Goal: Book appointment/travel/reservation

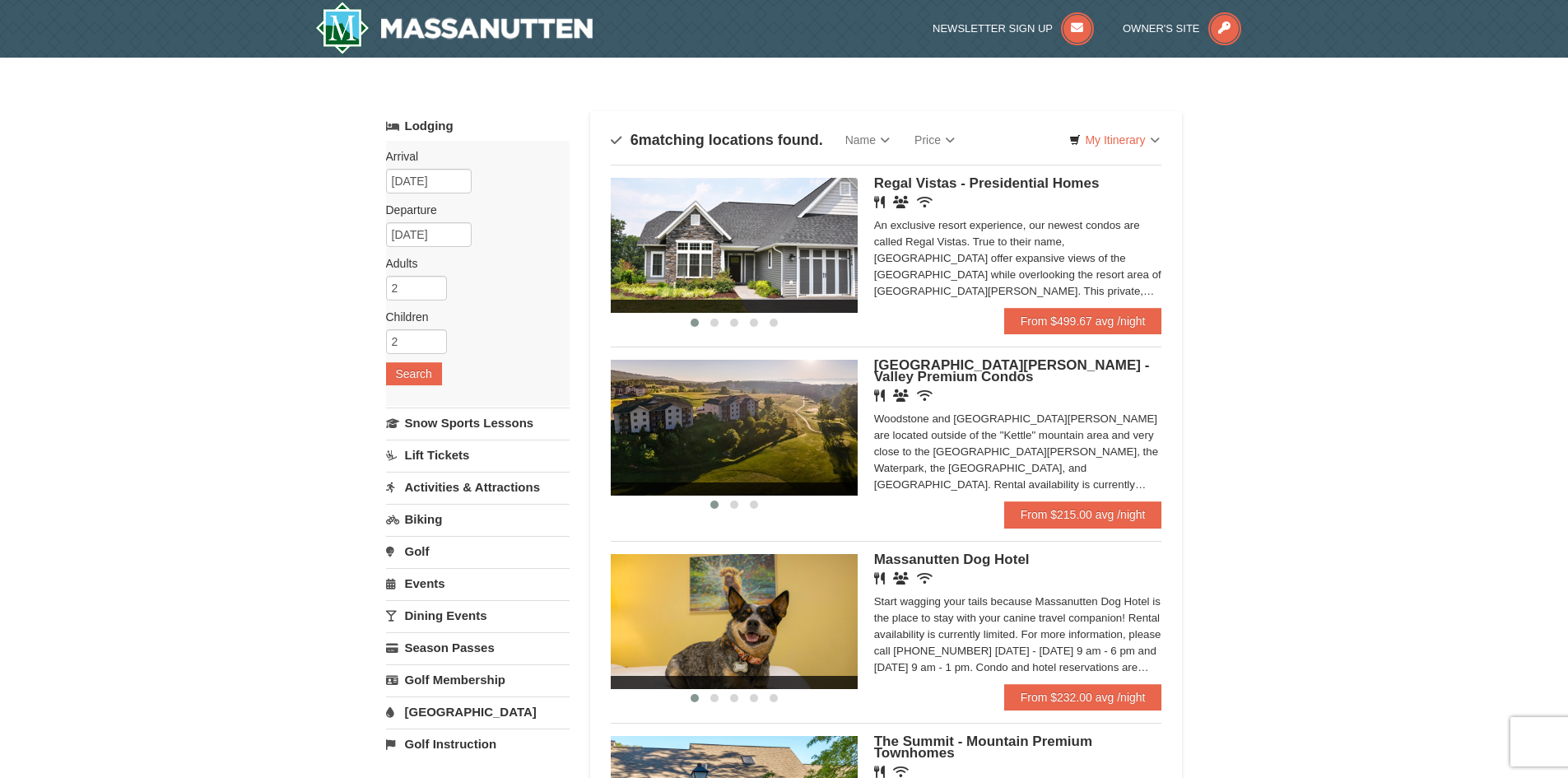
click at [844, 438] on img at bounding box center [734, 426] width 247 height 135
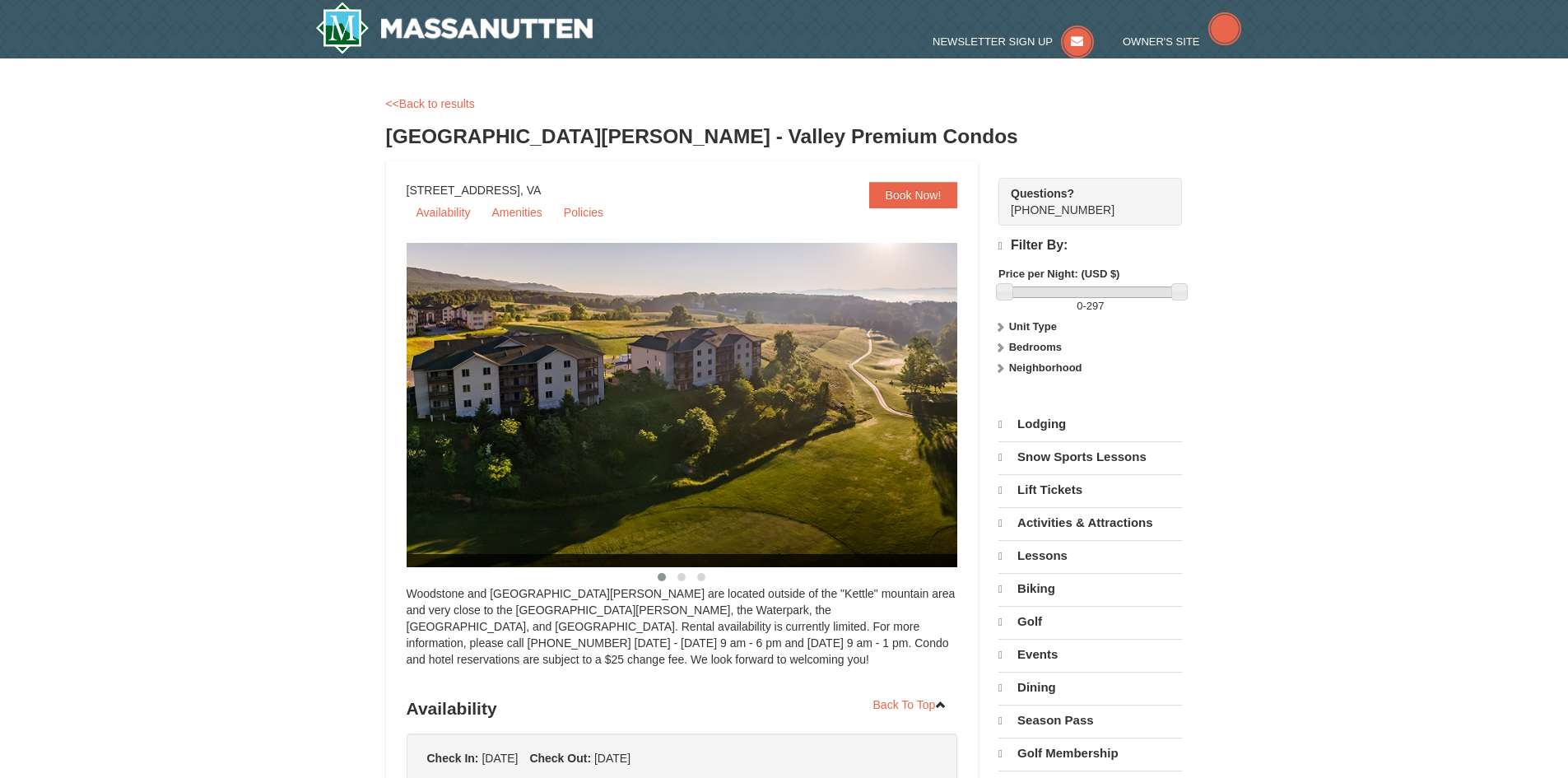
select select "9"
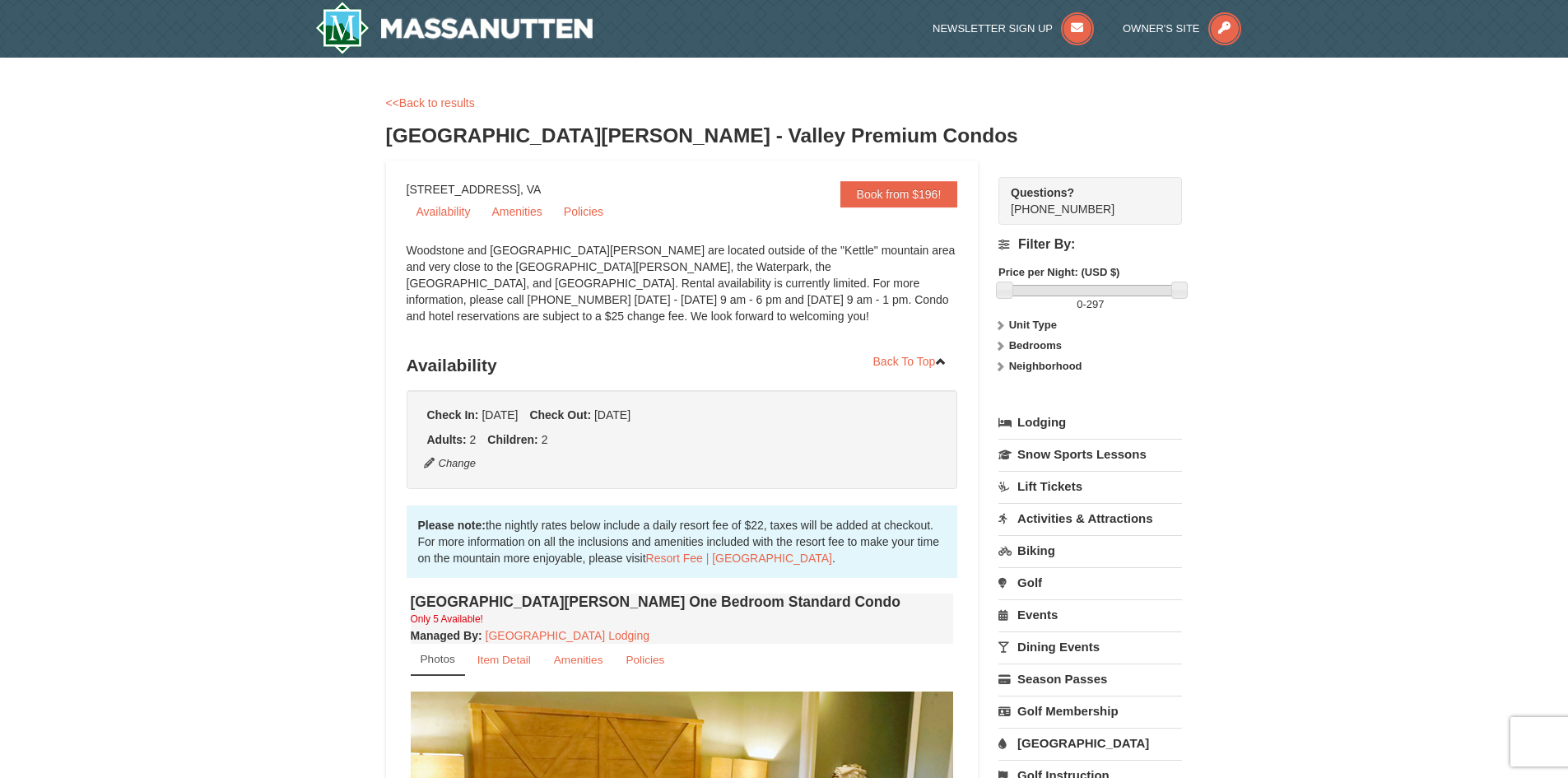
scroll to position [412, 0]
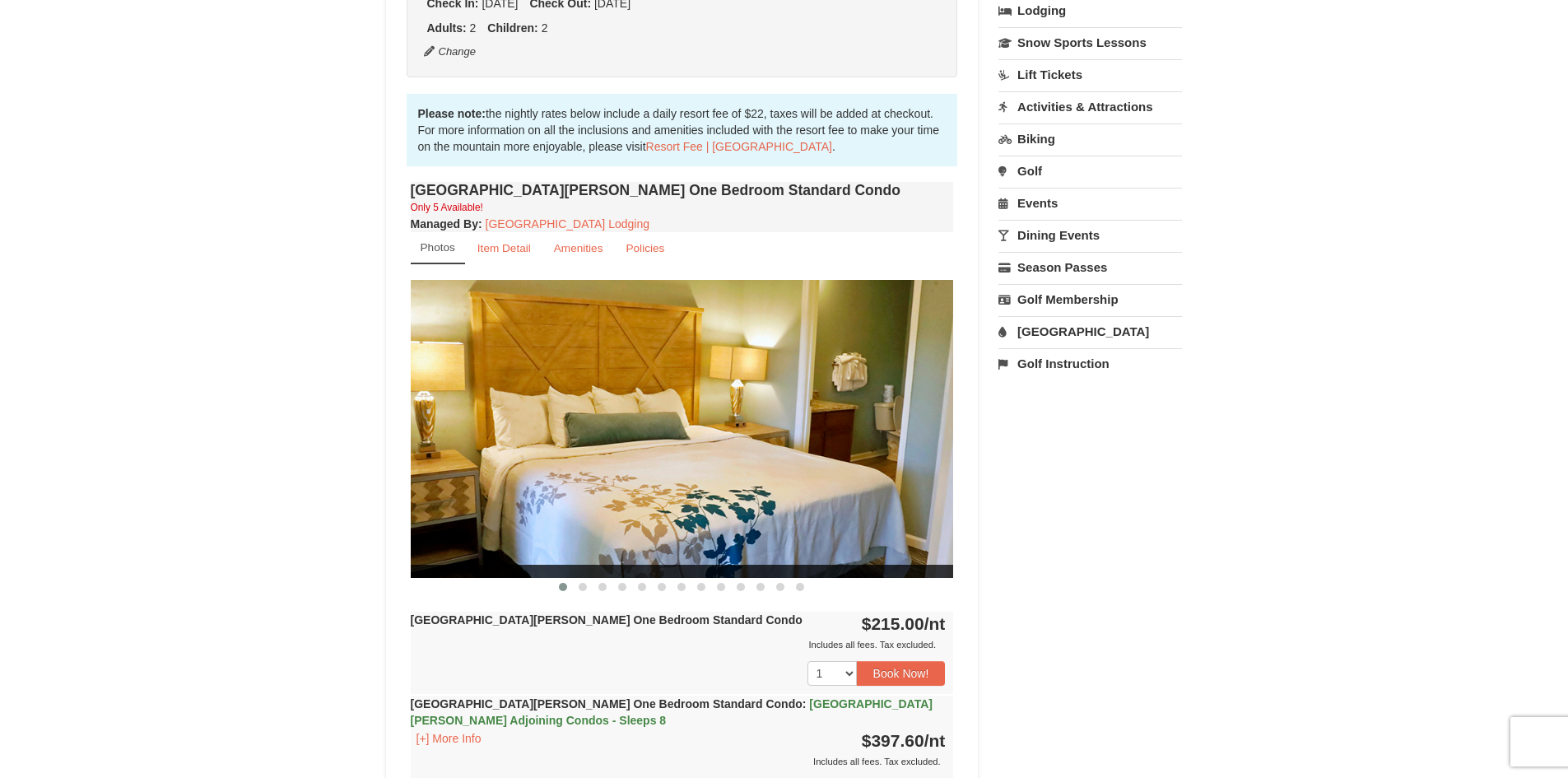
click at [921, 437] on img at bounding box center [682, 428] width 543 height 297
click at [581, 586] on span at bounding box center [583, 587] width 8 height 8
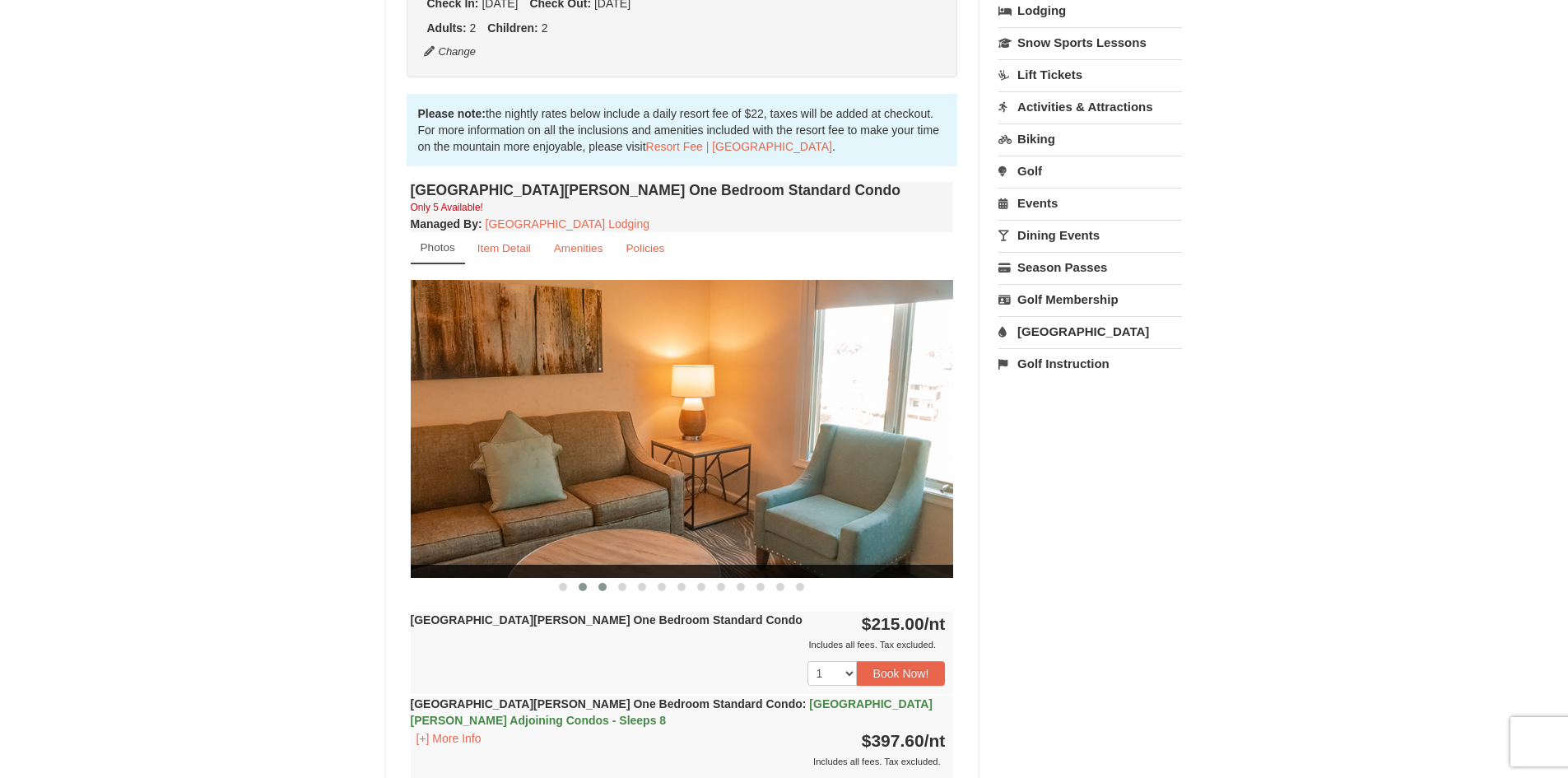
click at [610, 588] on button at bounding box center [602, 586] width 19 height 16
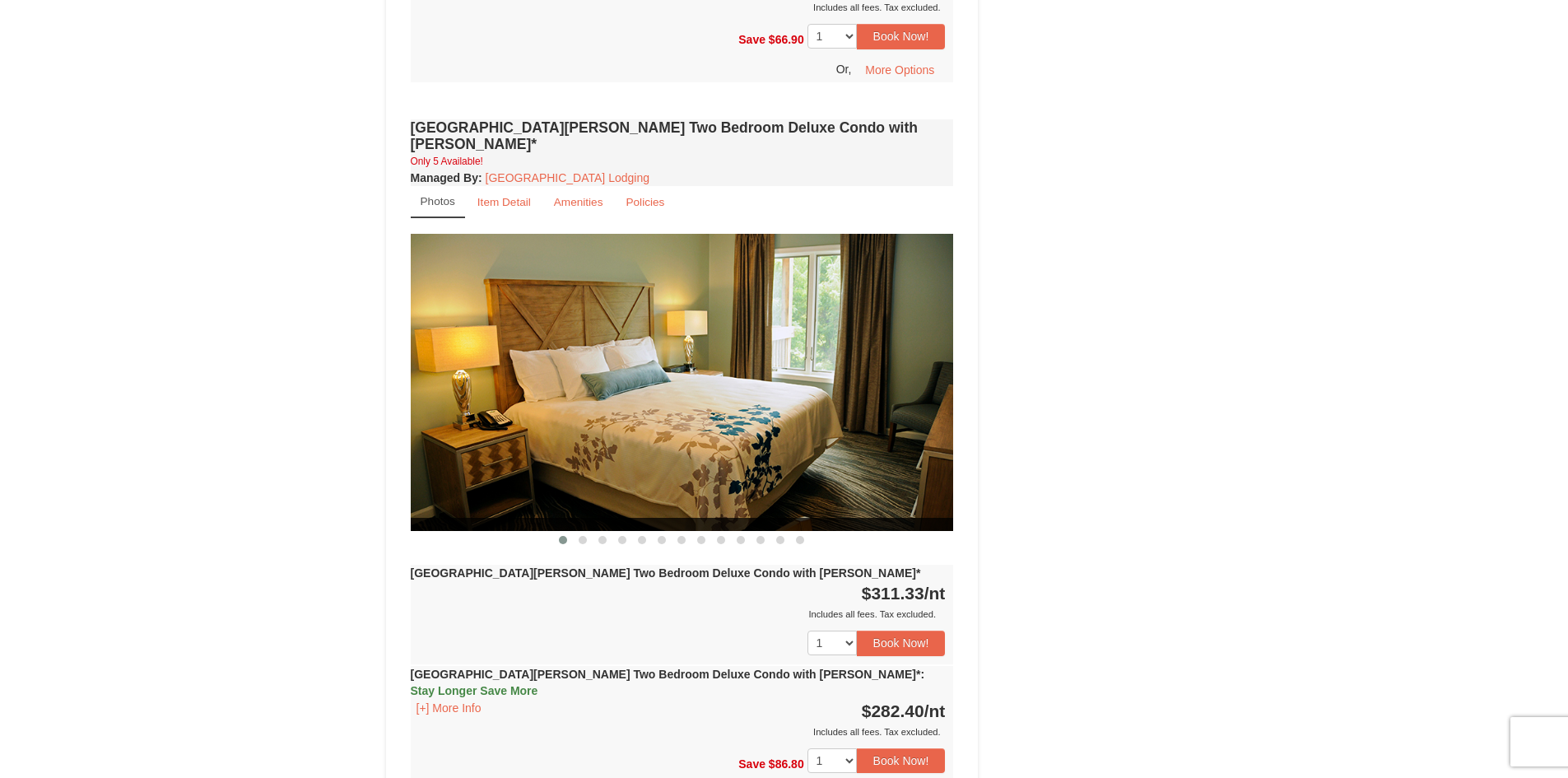
scroll to position [2140, 0]
click at [431, 698] on button "[+] More Info" at bounding box center [449, 707] width 76 height 18
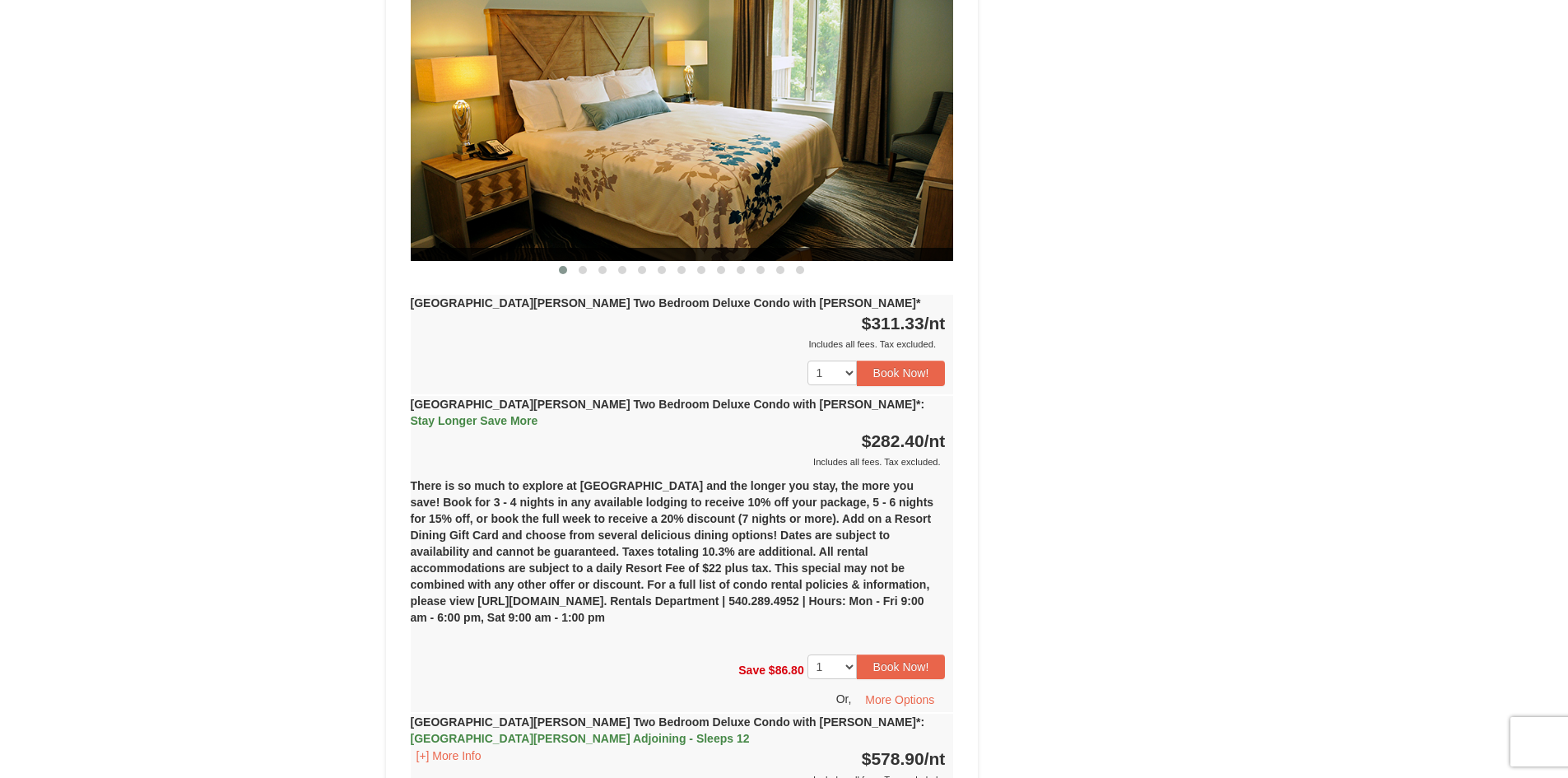
scroll to position [2387, 0]
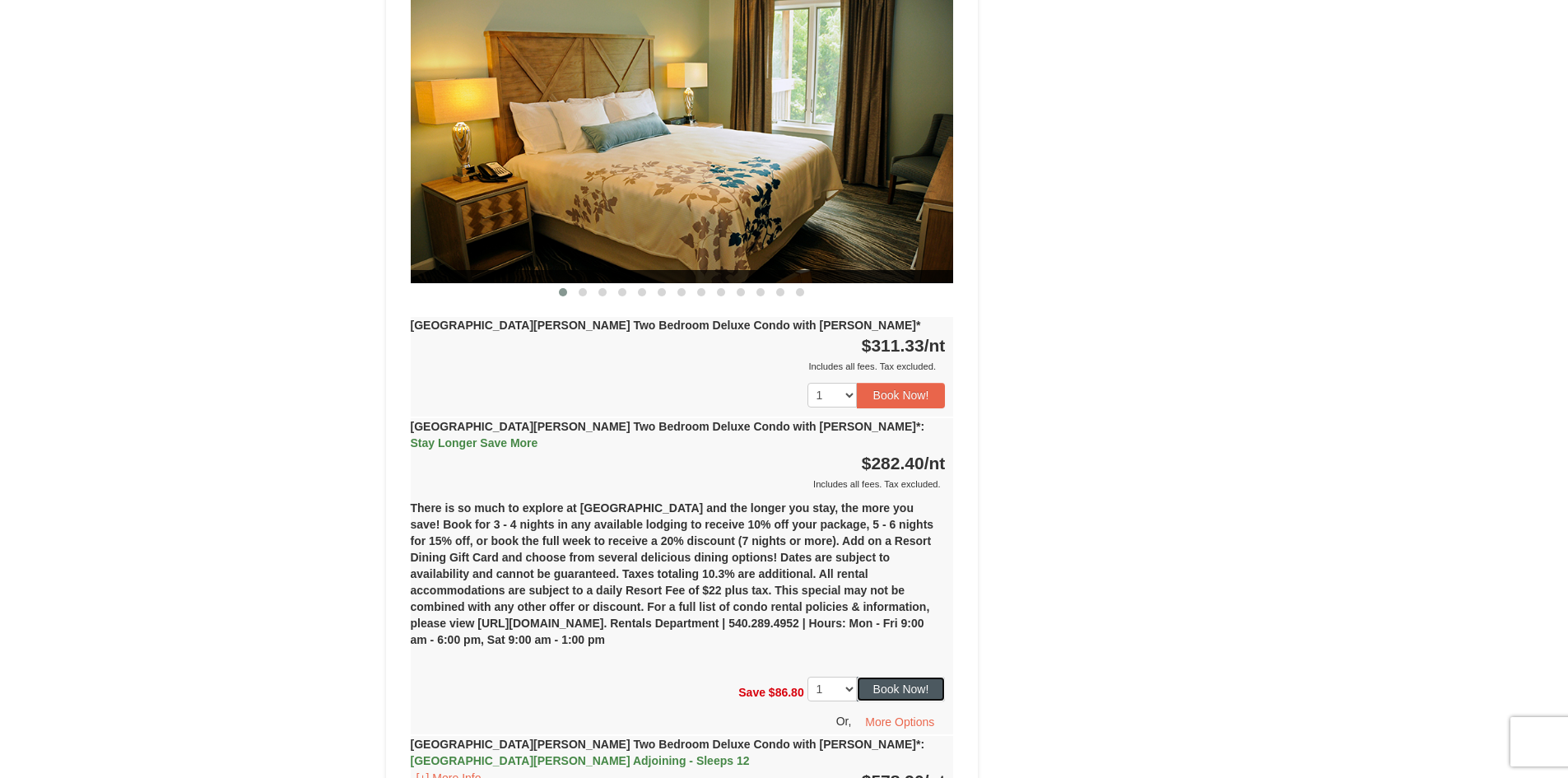
click at [920, 676] on button "Book Now!" at bounding box center [901, 688] width 89 height 25
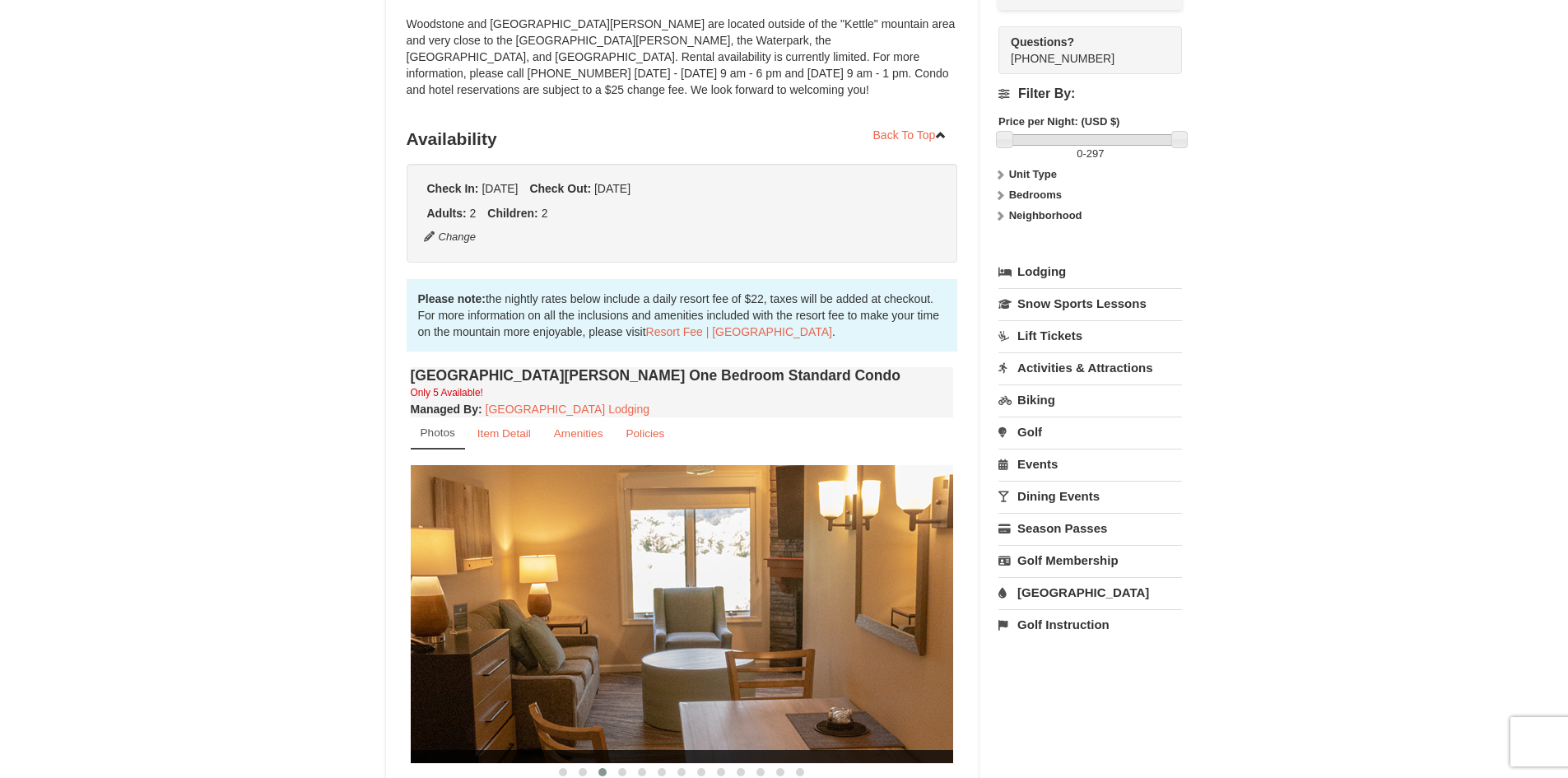
scroll to position [160, 0]
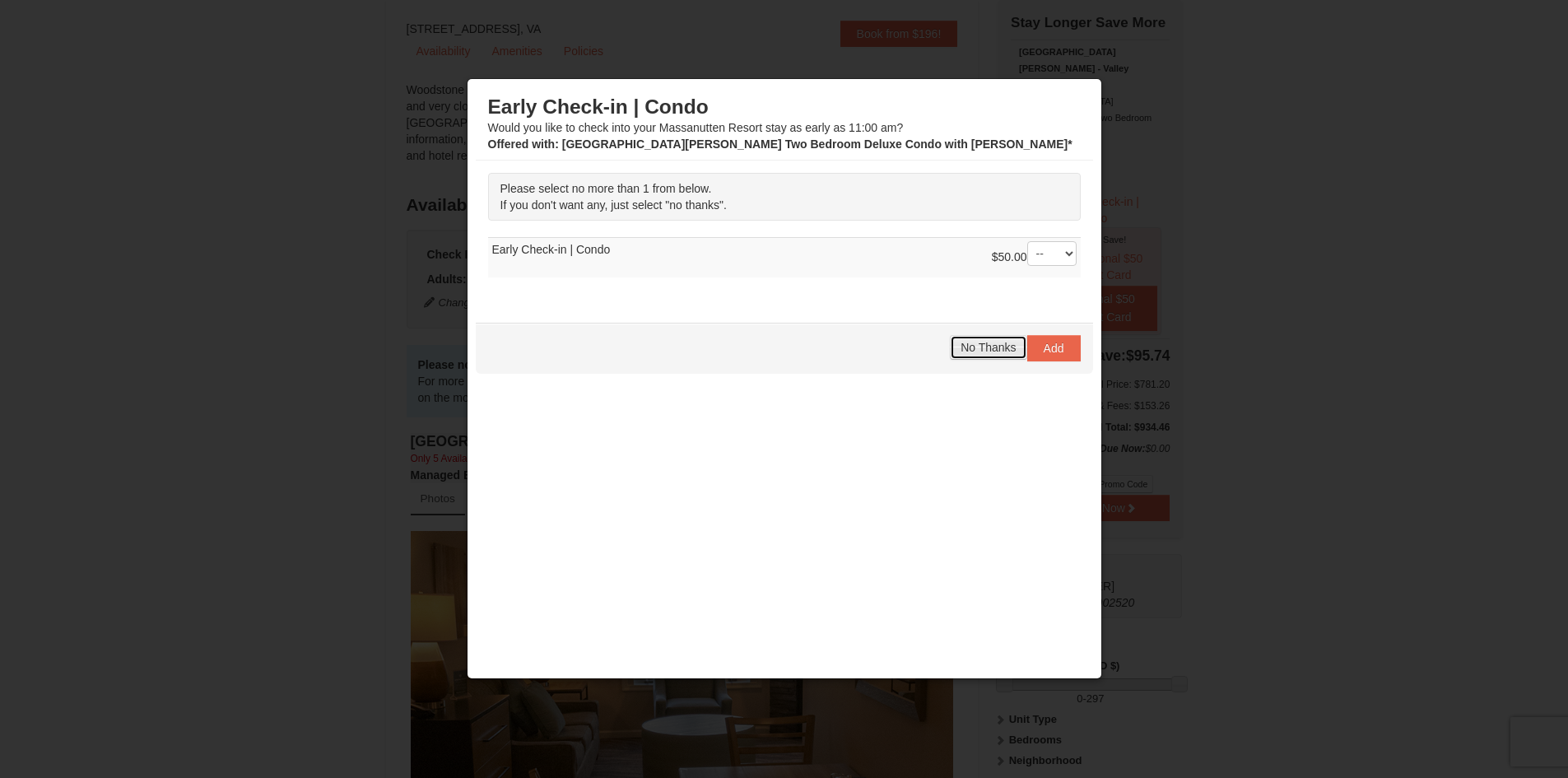
click at [994, 346] on span "No Thanks" at bounding box center [987, 347] width 55 height 14
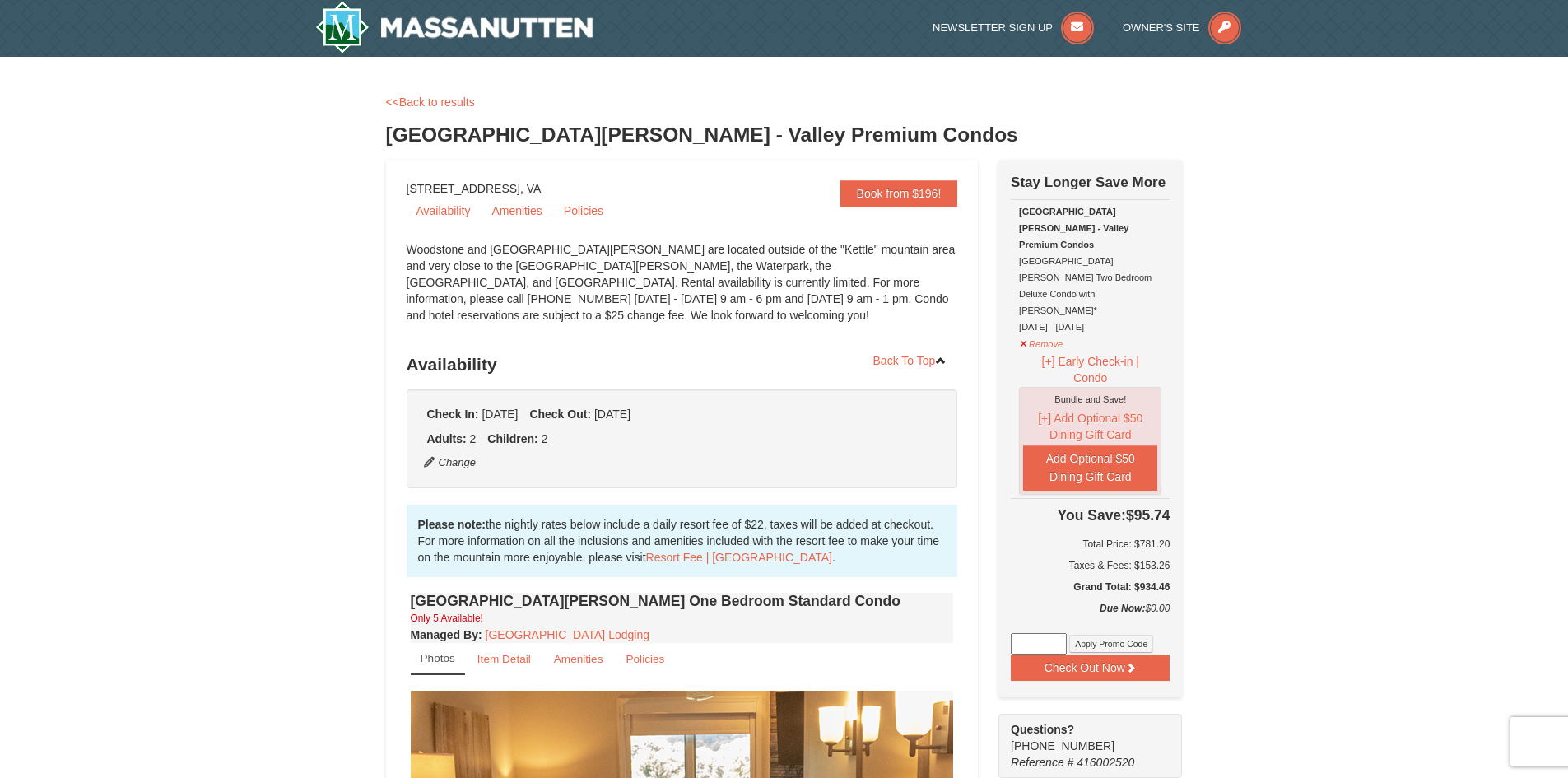
scroll to position [0, 0]
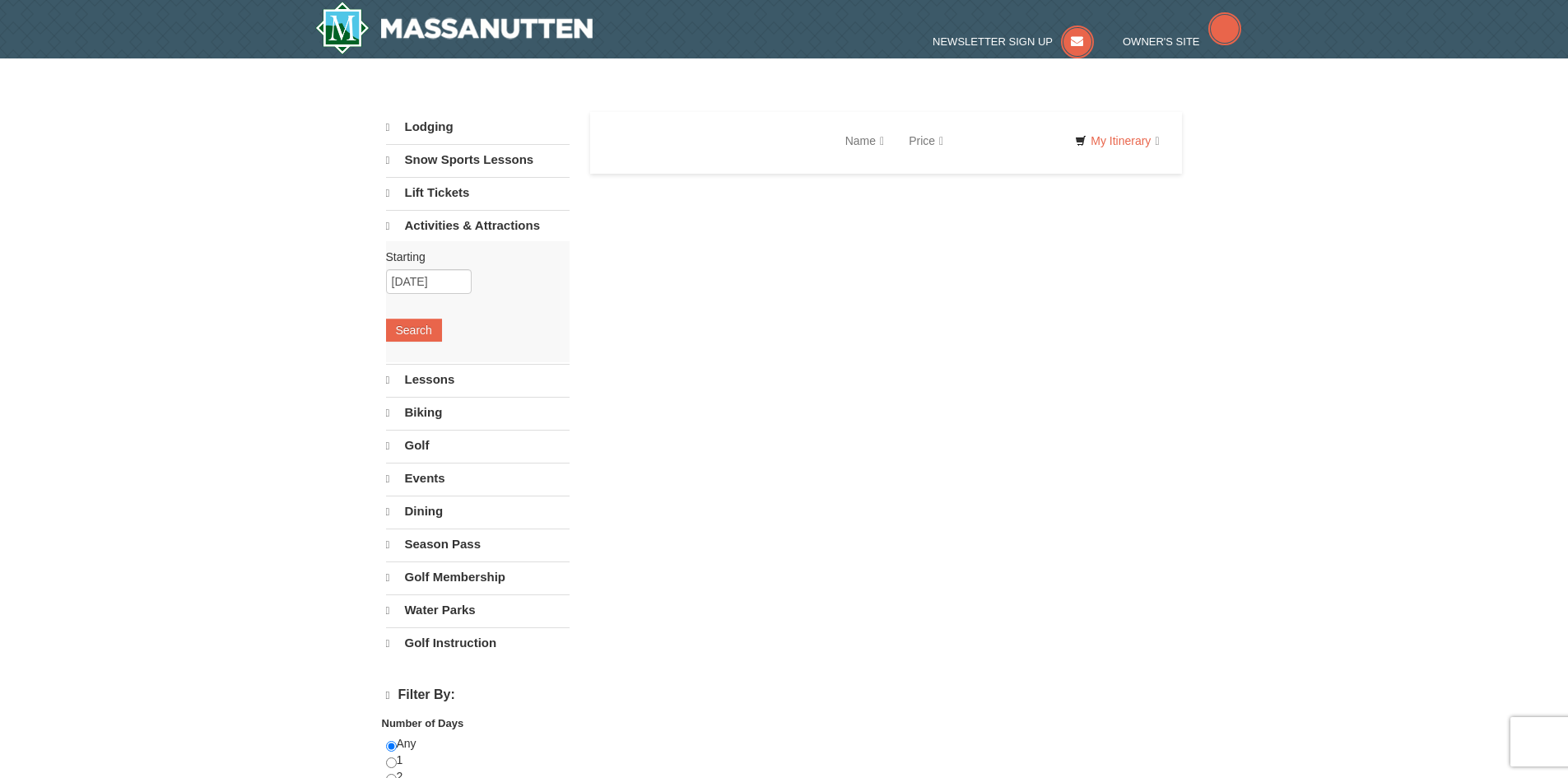
select select "9"
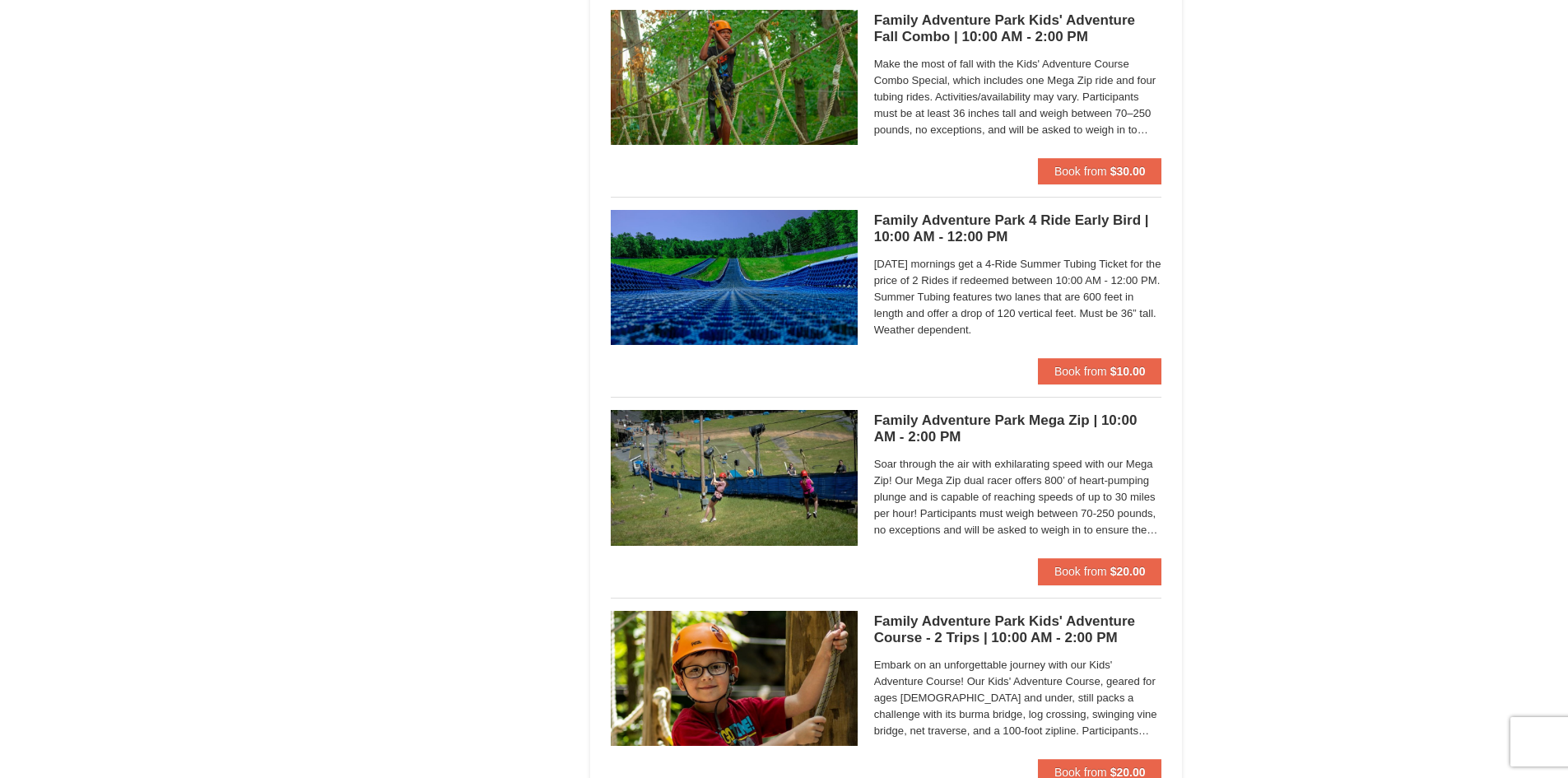
scroll to position [4362, 0]
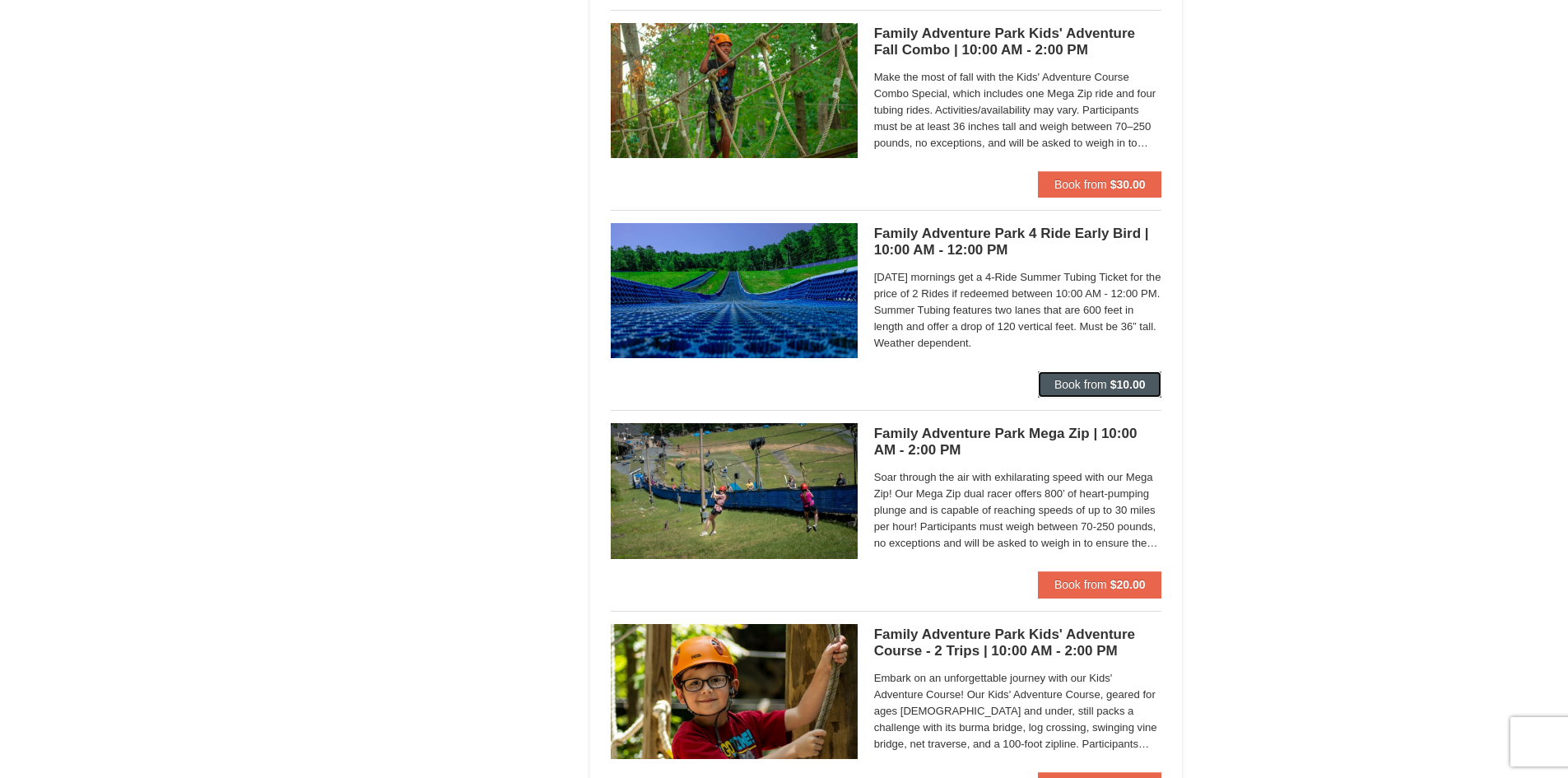
click at [1103, 393] on button "Book from $10.00" at bounding box center [1100, 384] width 125 height 26
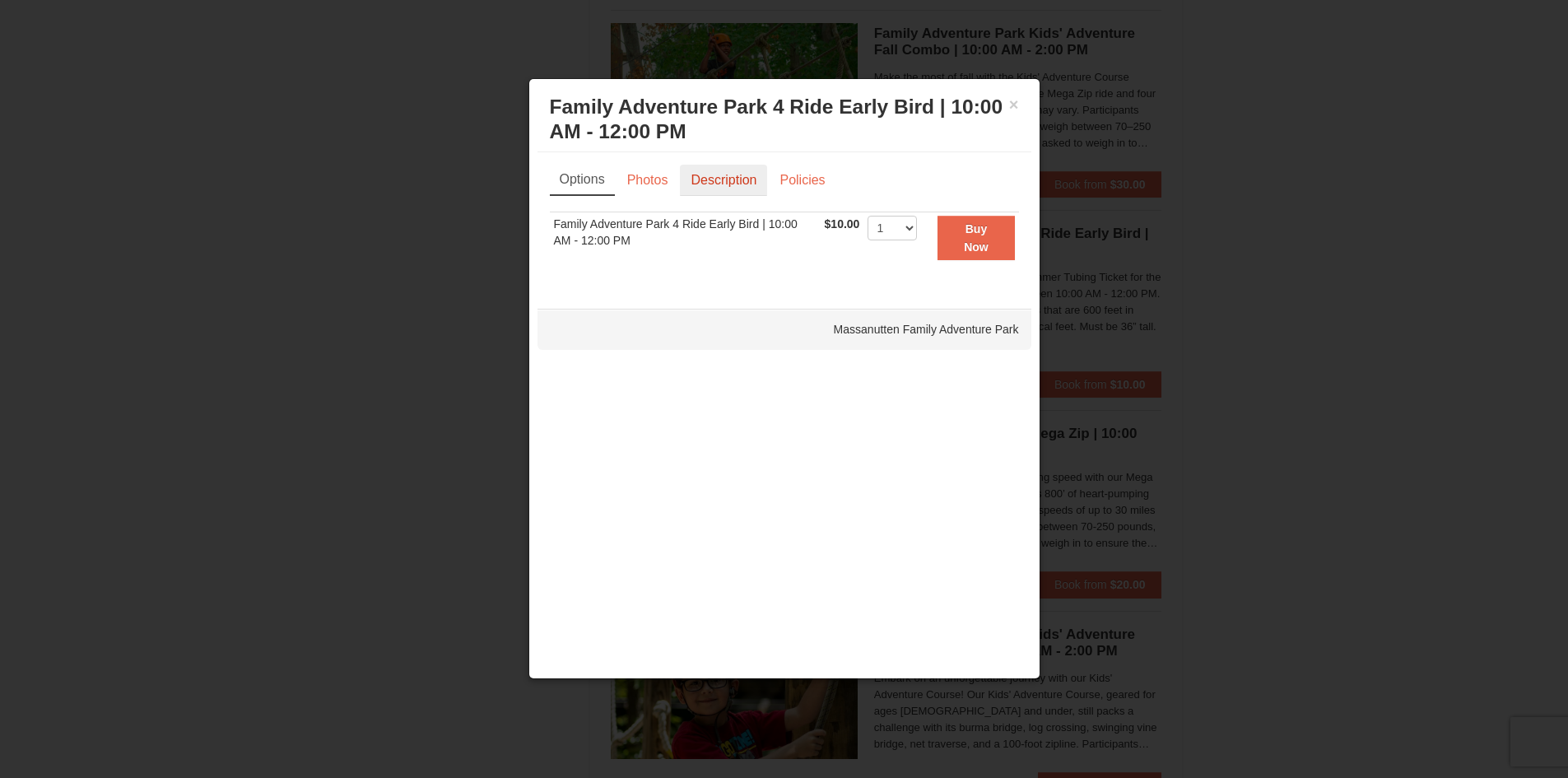
click at [720, 183] on link "Description" at bounding box center [723, 180] width 87 height 31
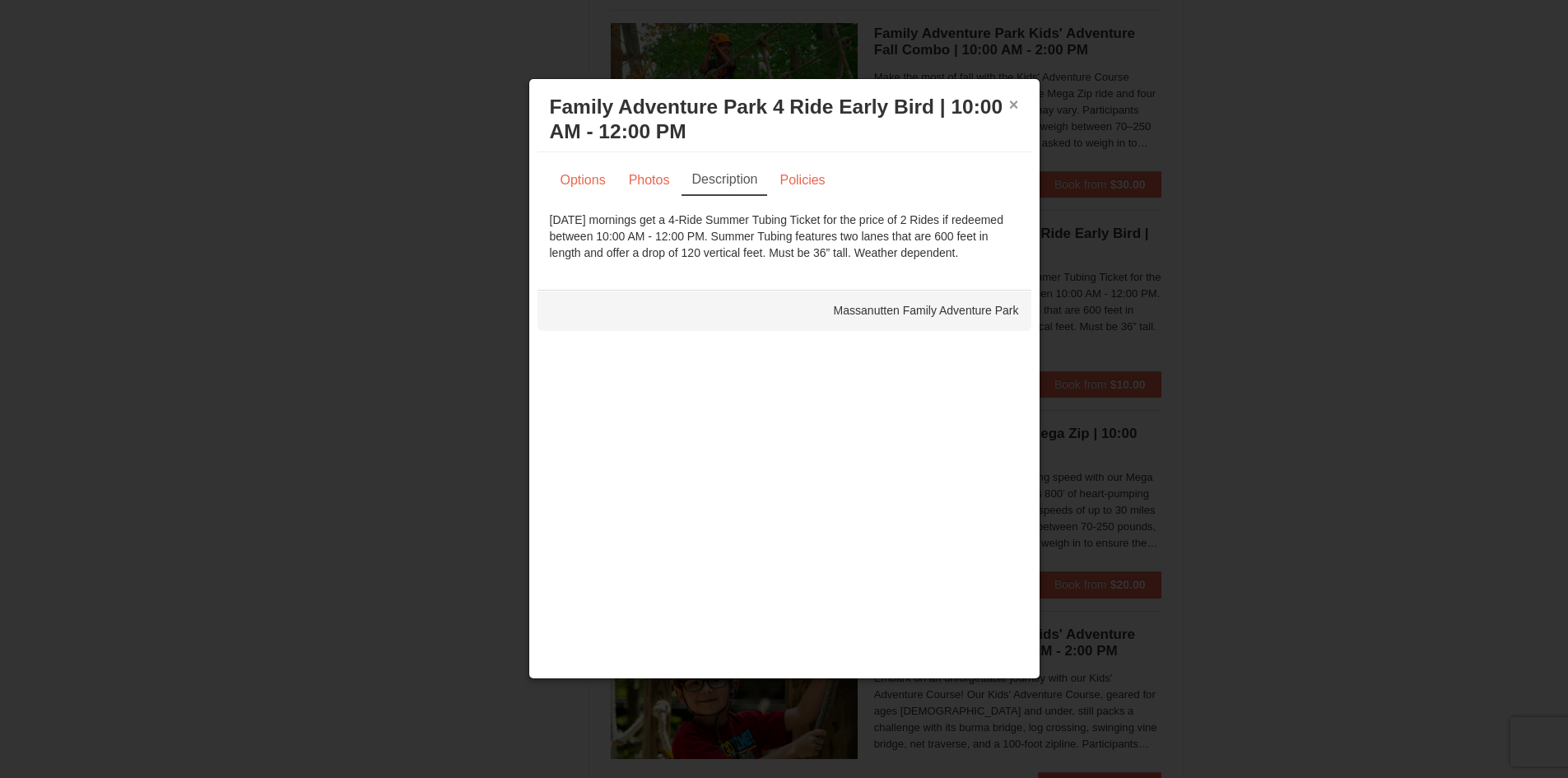
click at [1018, 103] on button "×" at bounding box center [1015, 104] width 10 height 16
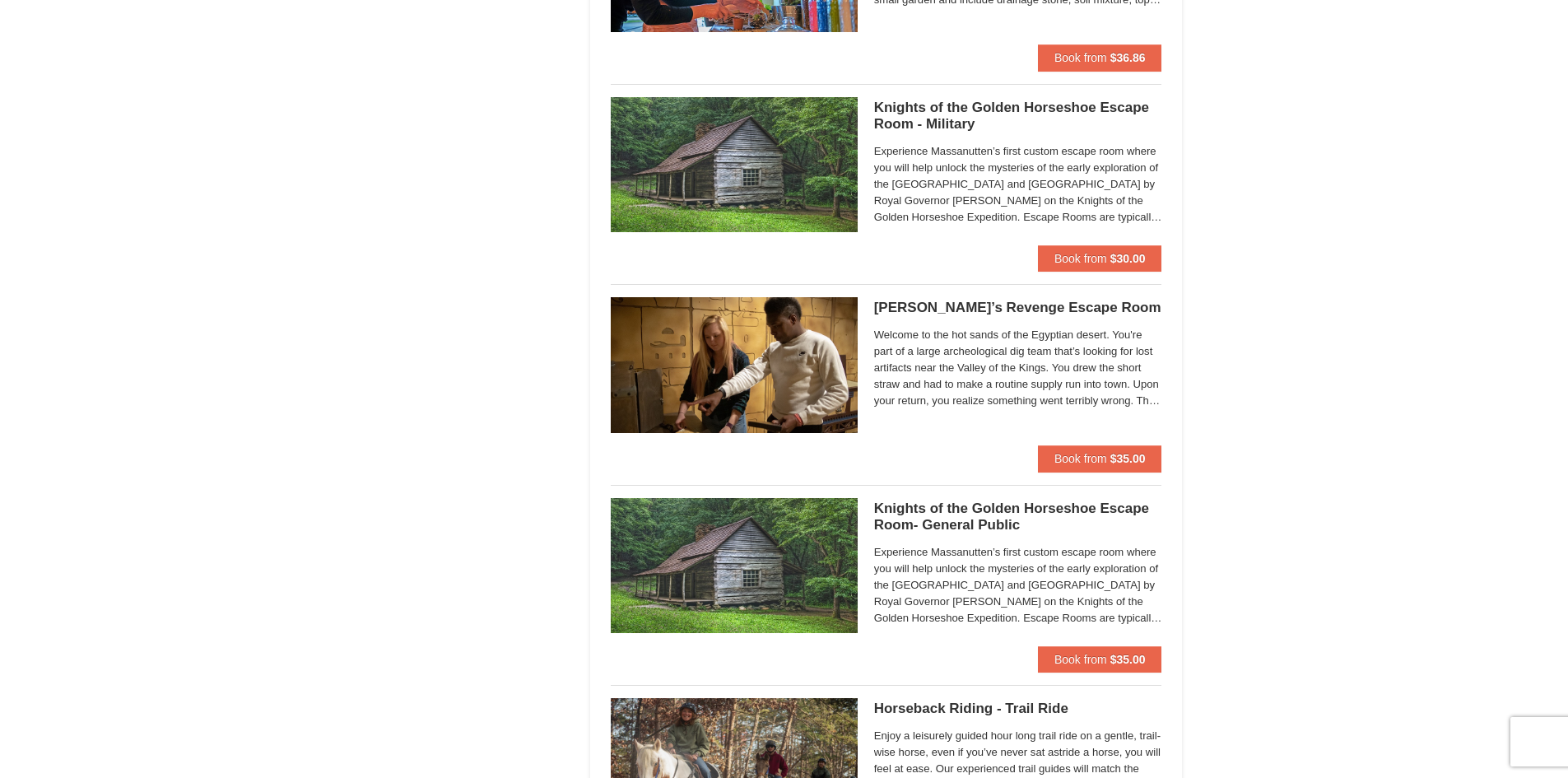
scroll to position [1162, 0]
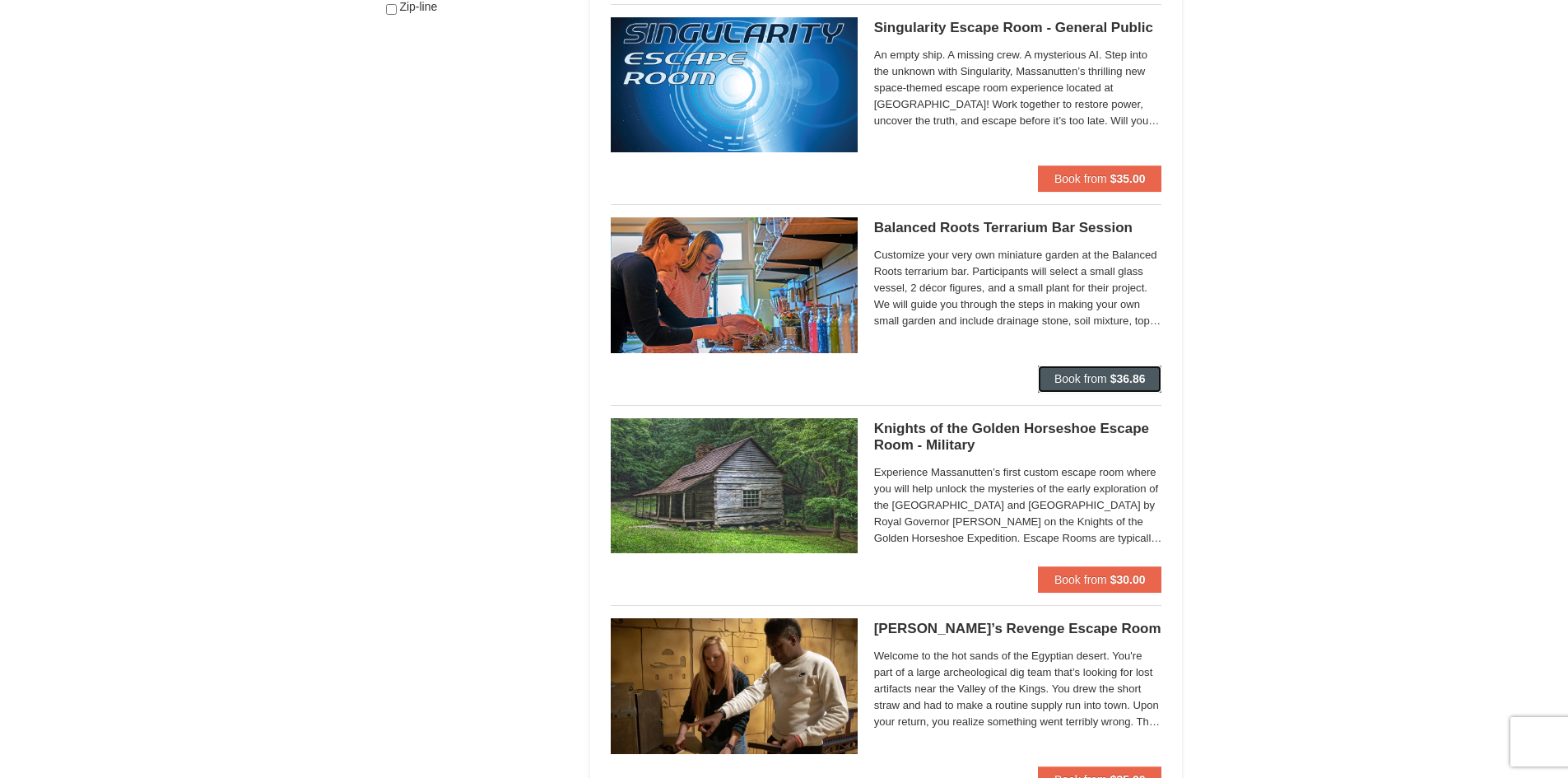
click at [1125, 381] on strong "$36.86" at bounding box center [1128, 379] width 36 height 14
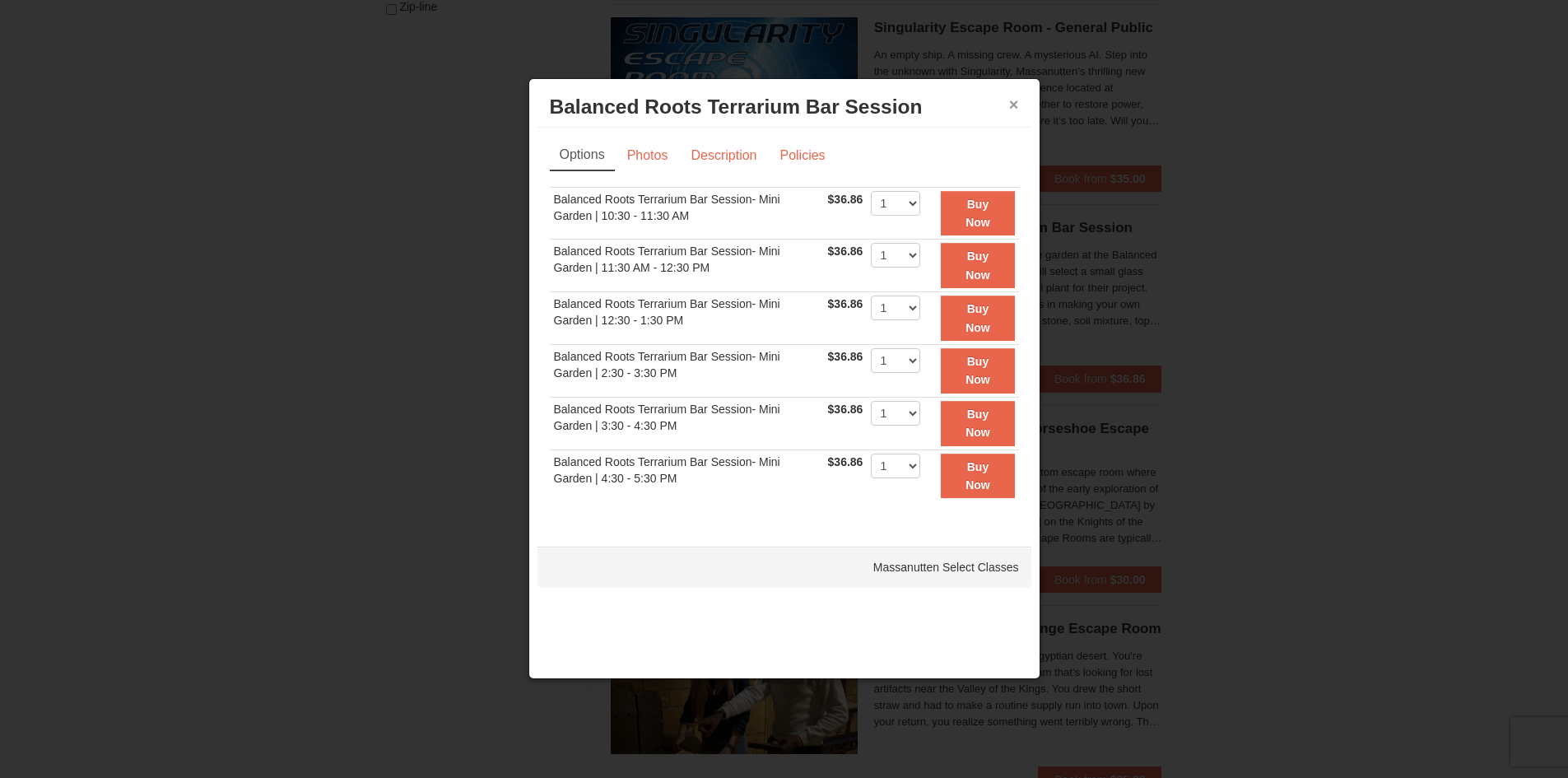
click at [1010, 108] on button "×" at bounding box center [1015, 104] width 10 height 16
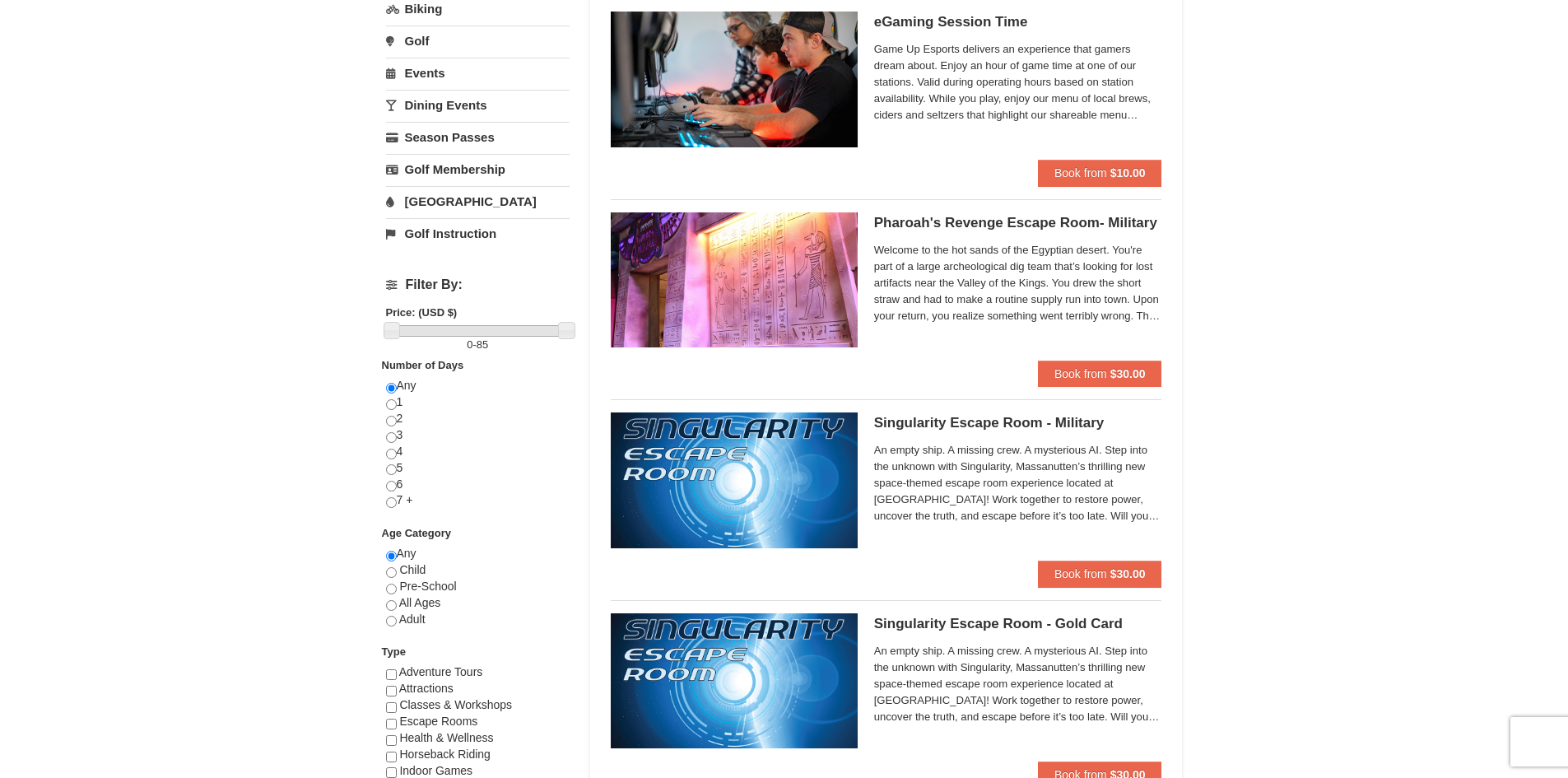
scroll to position [0, 0]
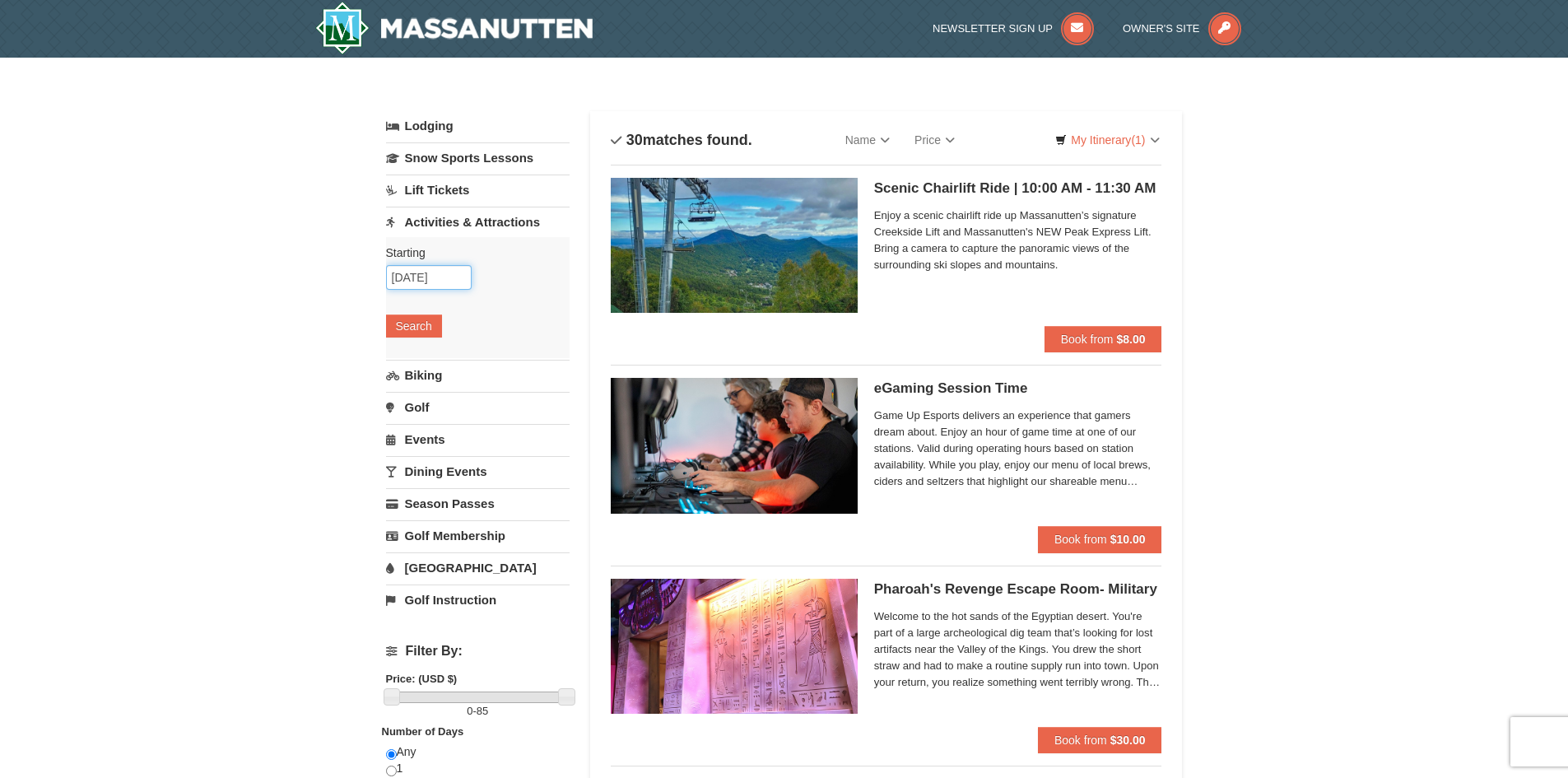
click at [438, 281] on input "10/18/2025" at bounding box center [428, 277] width 86 height 25
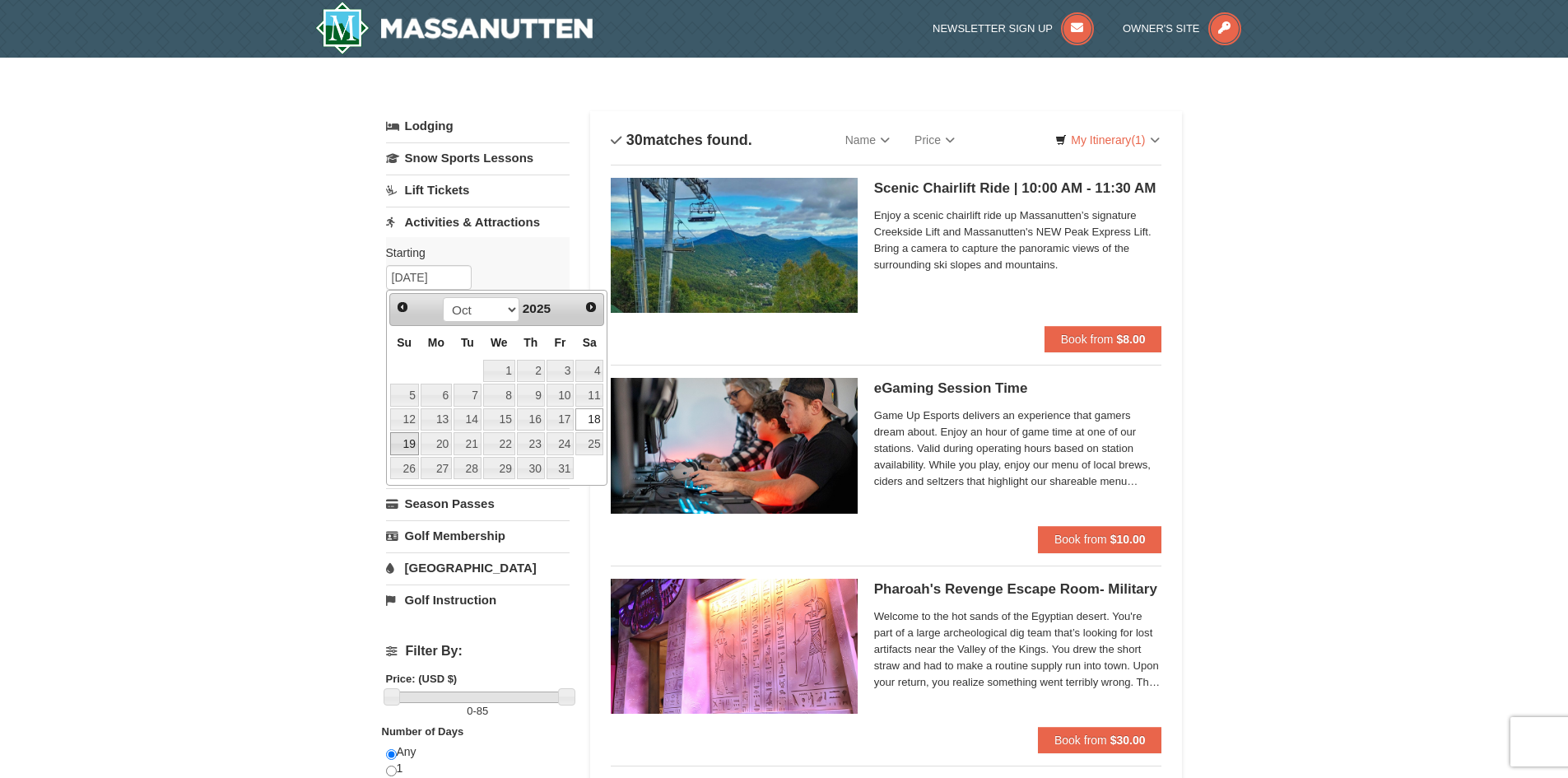
click at [403, 441] on link "19" at bounding box center [404, 443] width 29 height 23
type input "[DATE]"
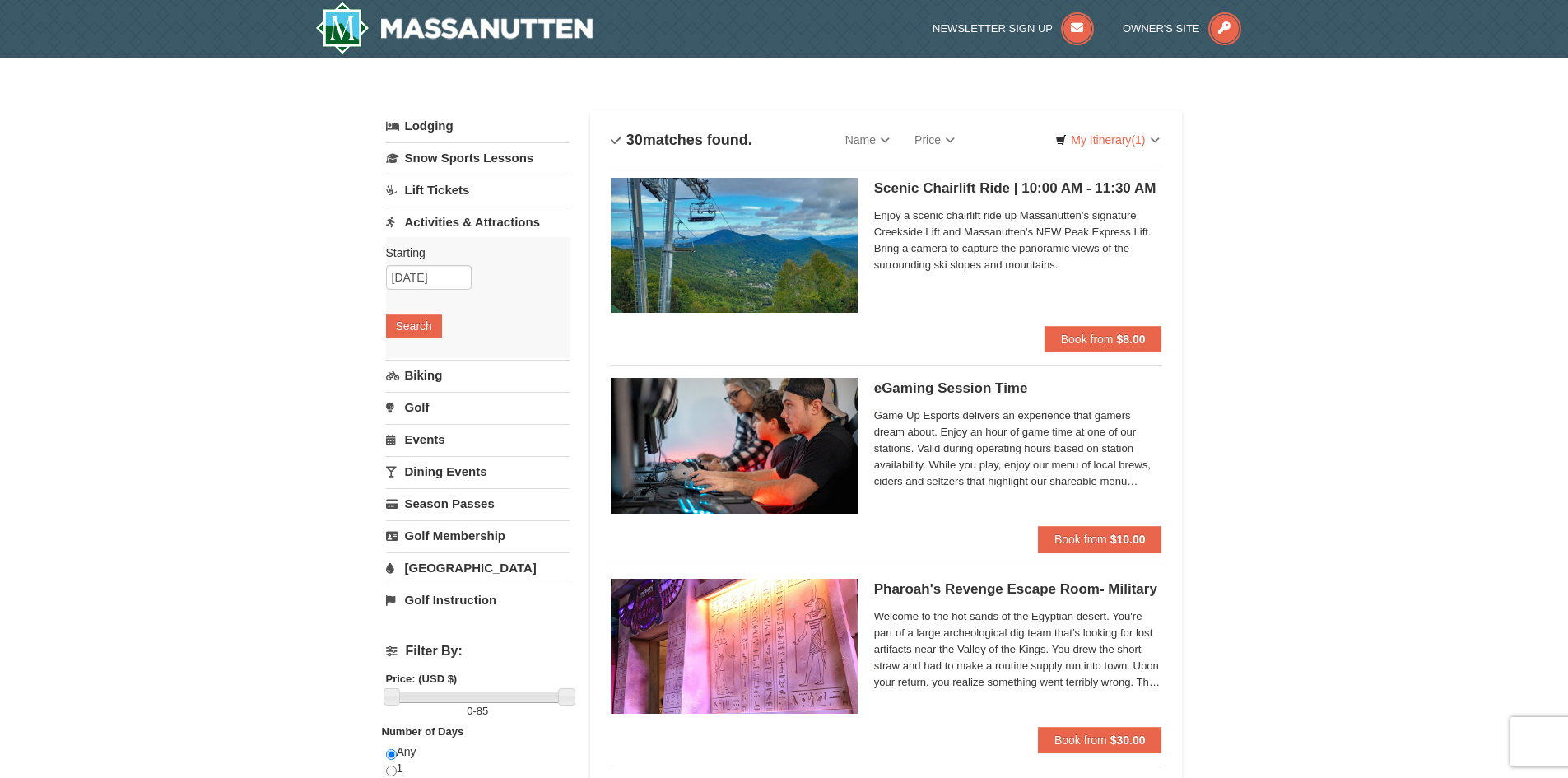
click at [420, 311] on div "Starting Please format dates MM/DD/YYYY Please format dates MM/DD/YYYY 10/19/20…" at bounding box center [477, 297] width 184 height 121
click at [431, 327] on button "Search" at bounding box center [414, 325] width 56 height 23
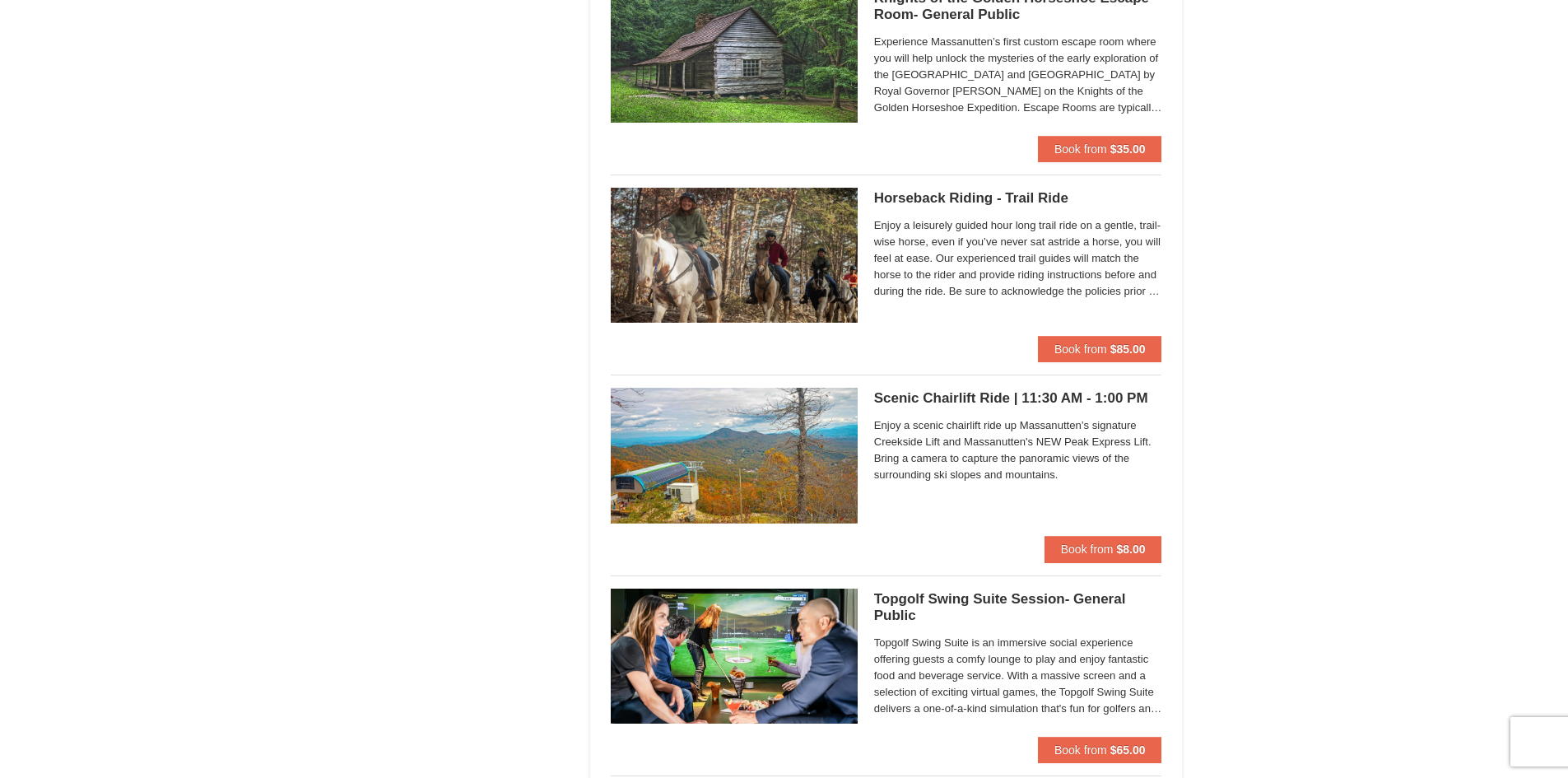
scroll to position [2103, 0]
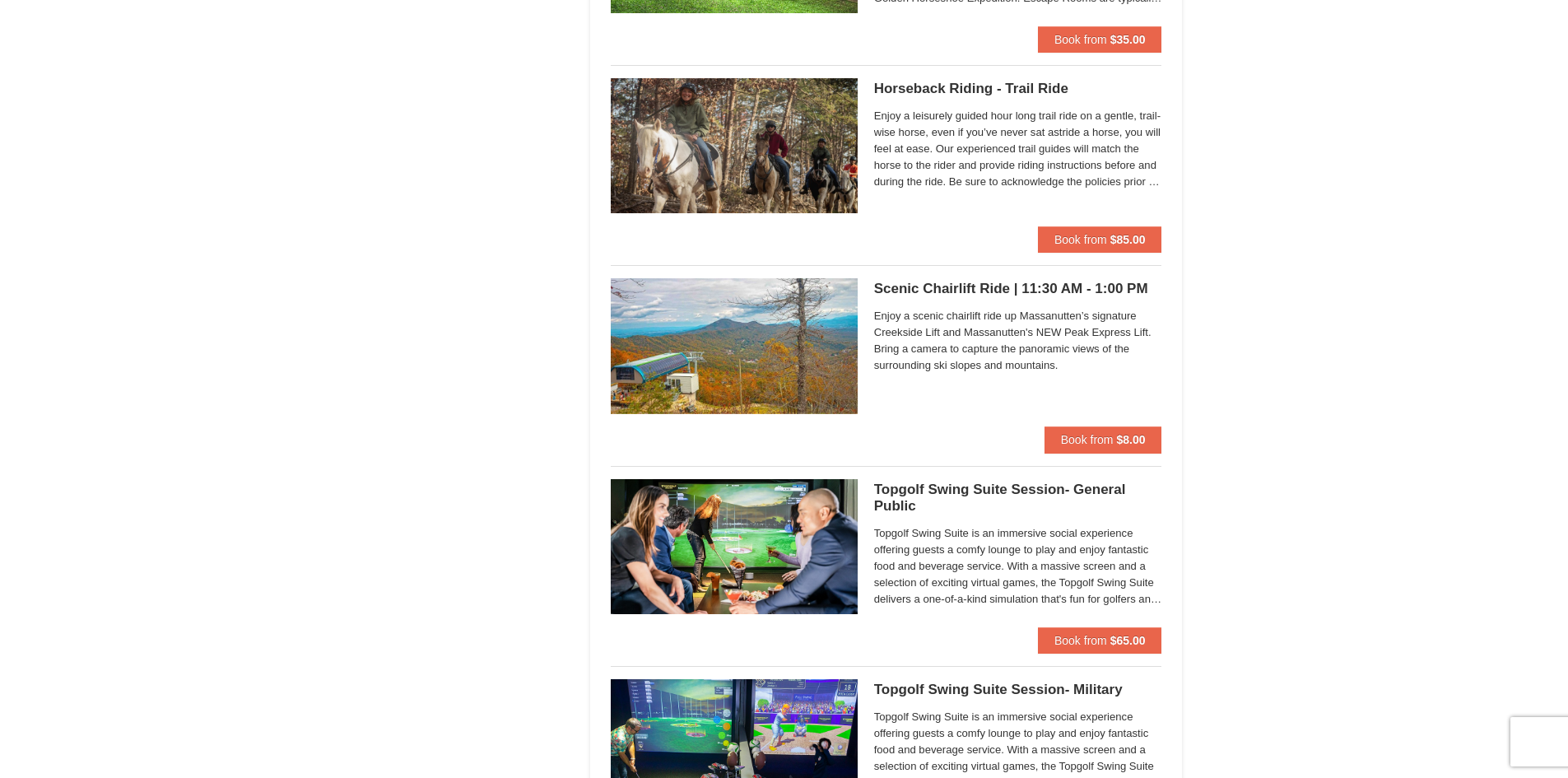
drag, startPoint x: 1580, startPoint y: 76, endPoint x: 1578, endPoint y: 314, distance: 238.0
click at [1098, 247] on button "Book from $85.00" at bounding box center [1100, 239] width 125 height 26
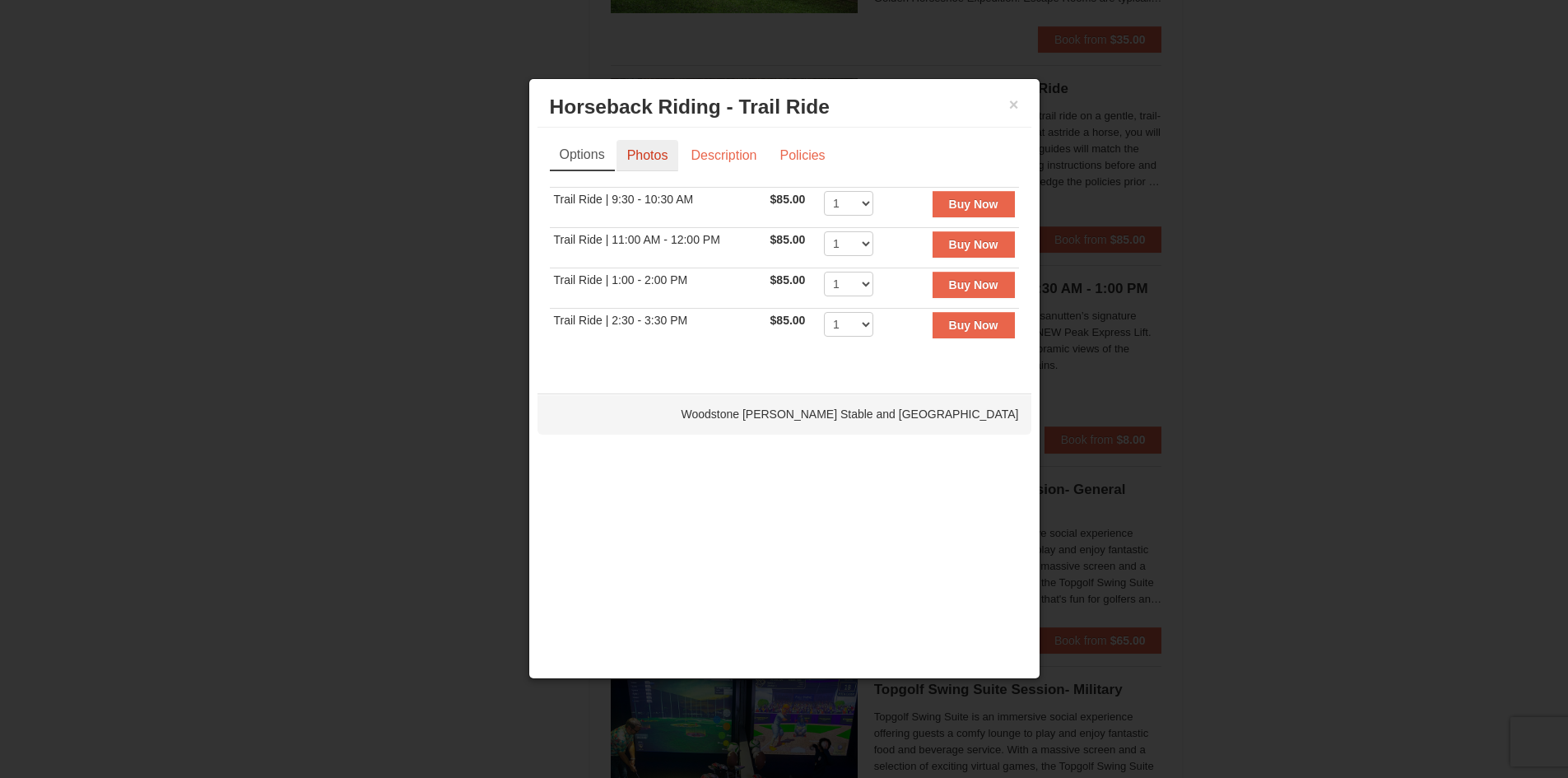
click at [653, 165] on link "Photos" at bounding box center [648, 155] width 63 height 31
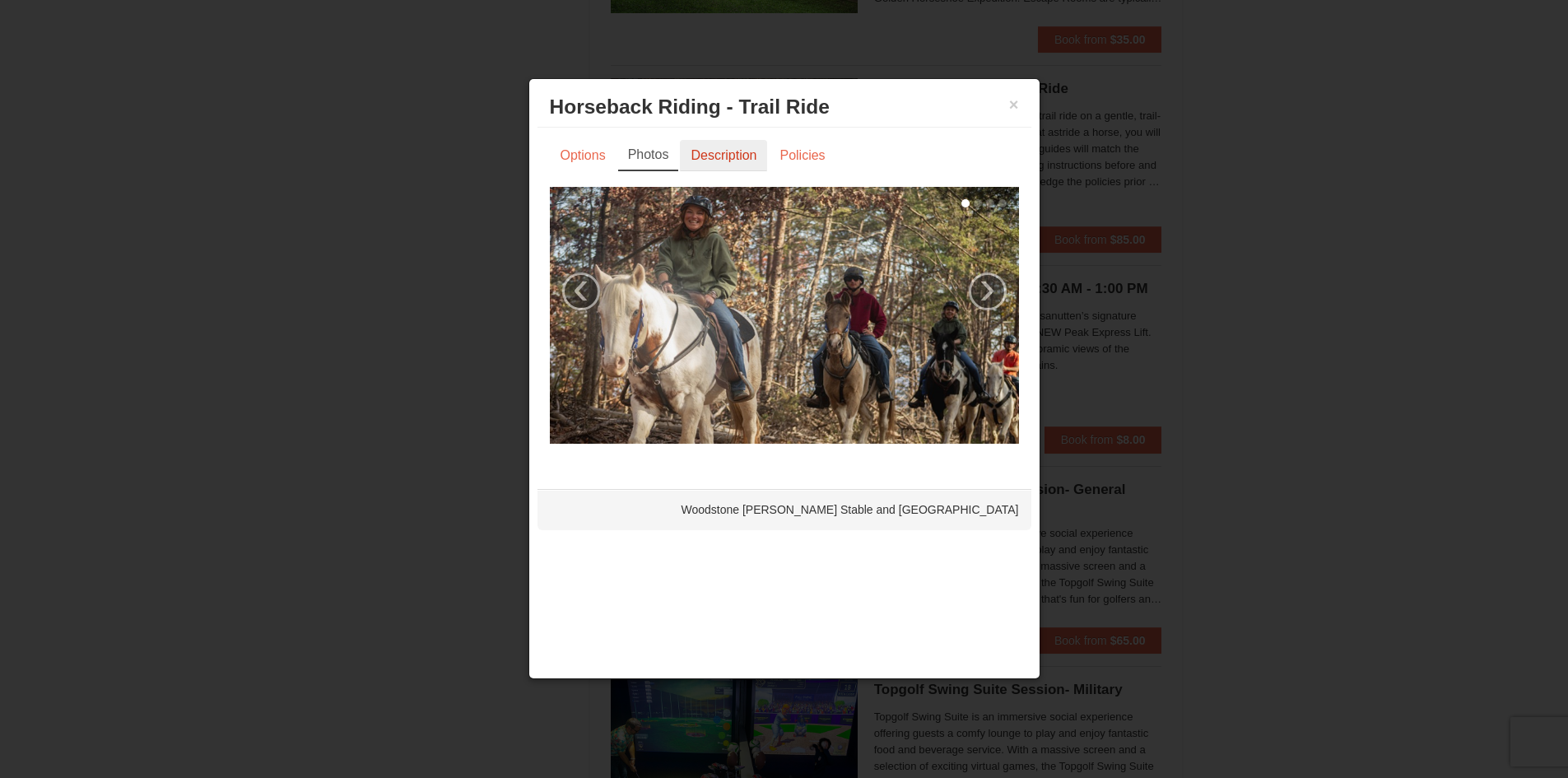
click at [708, 166] on link "Description" at bounding box center [723, 155] width 87 height 31
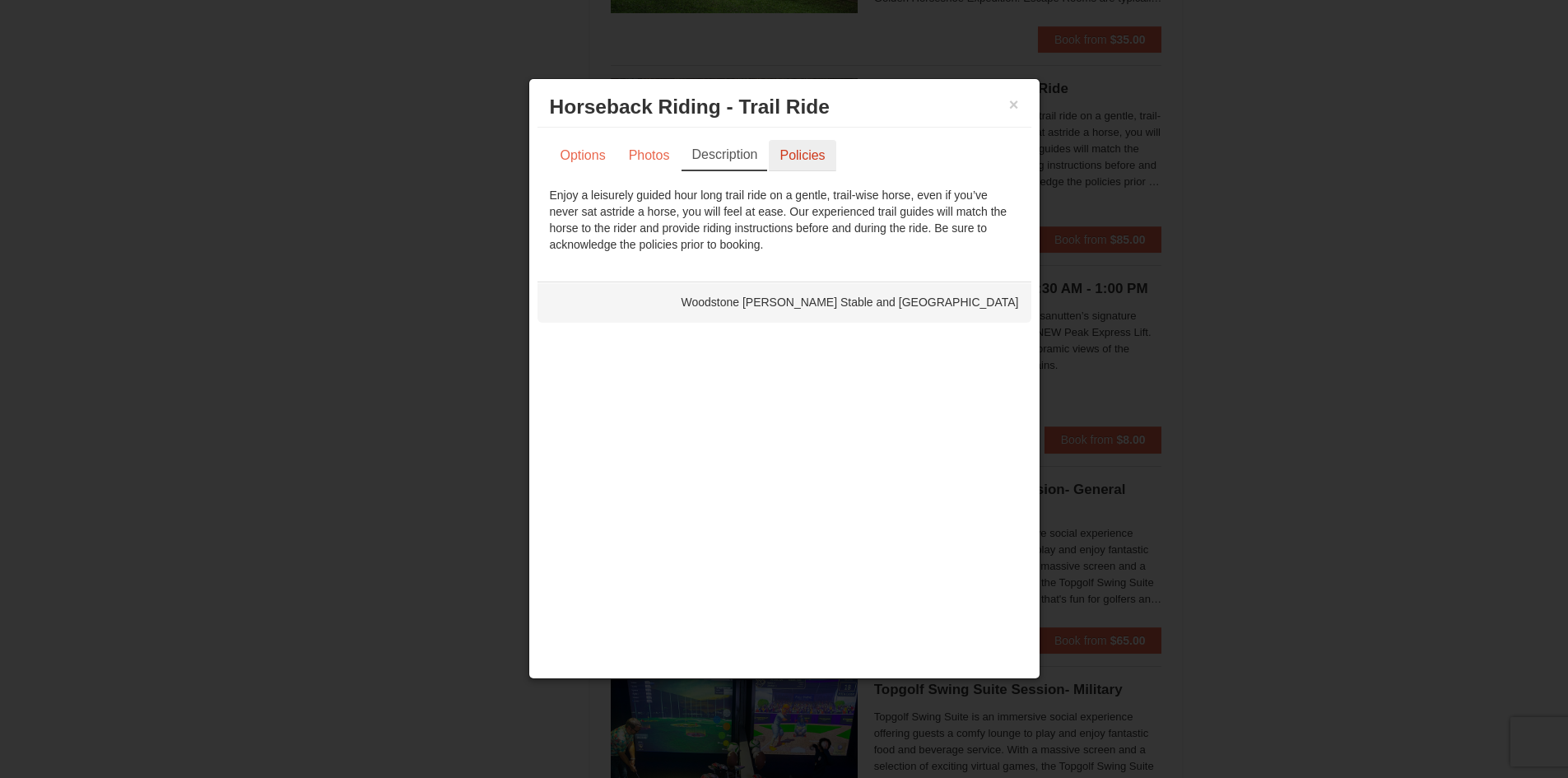
click at [788, 157] on link "Policies" at bounding box center [802, 155] width 67 height 31
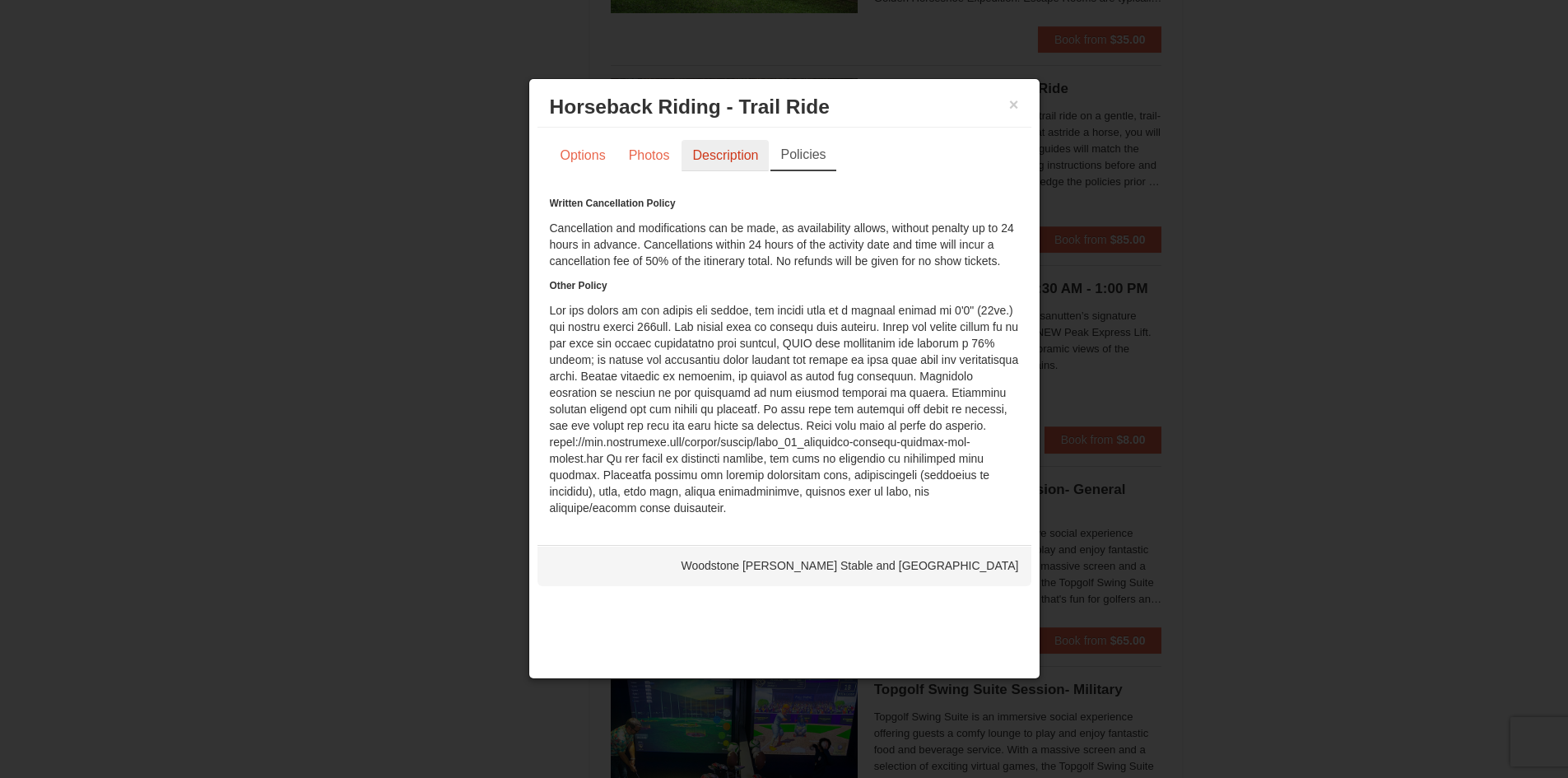
click at [712, 157] on link "Description" at bounding box center [725, 155] width 87 height 31
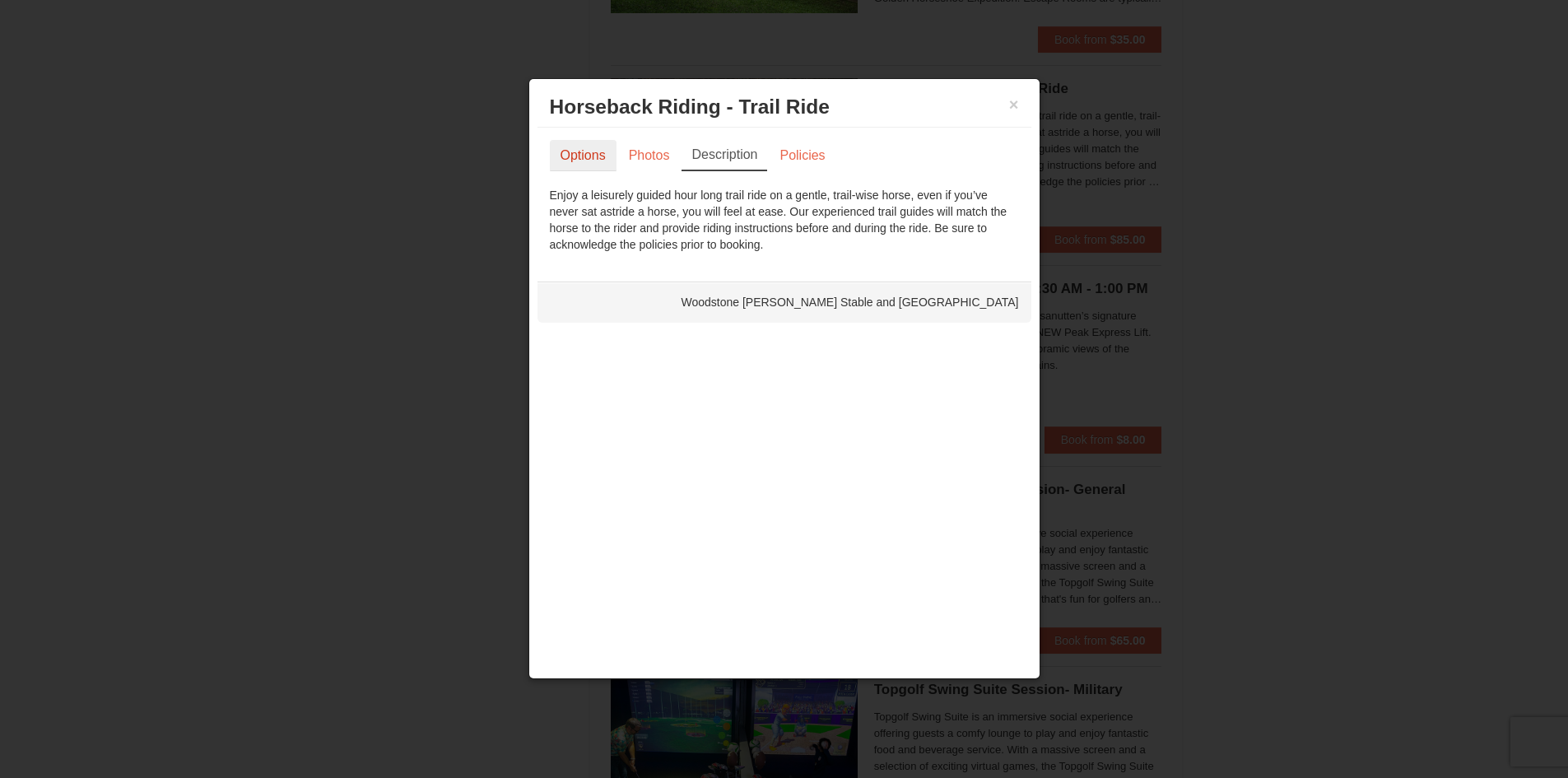
click at [584, 155] on link "Options" at bounding box center [583, 155] width 67 height 31
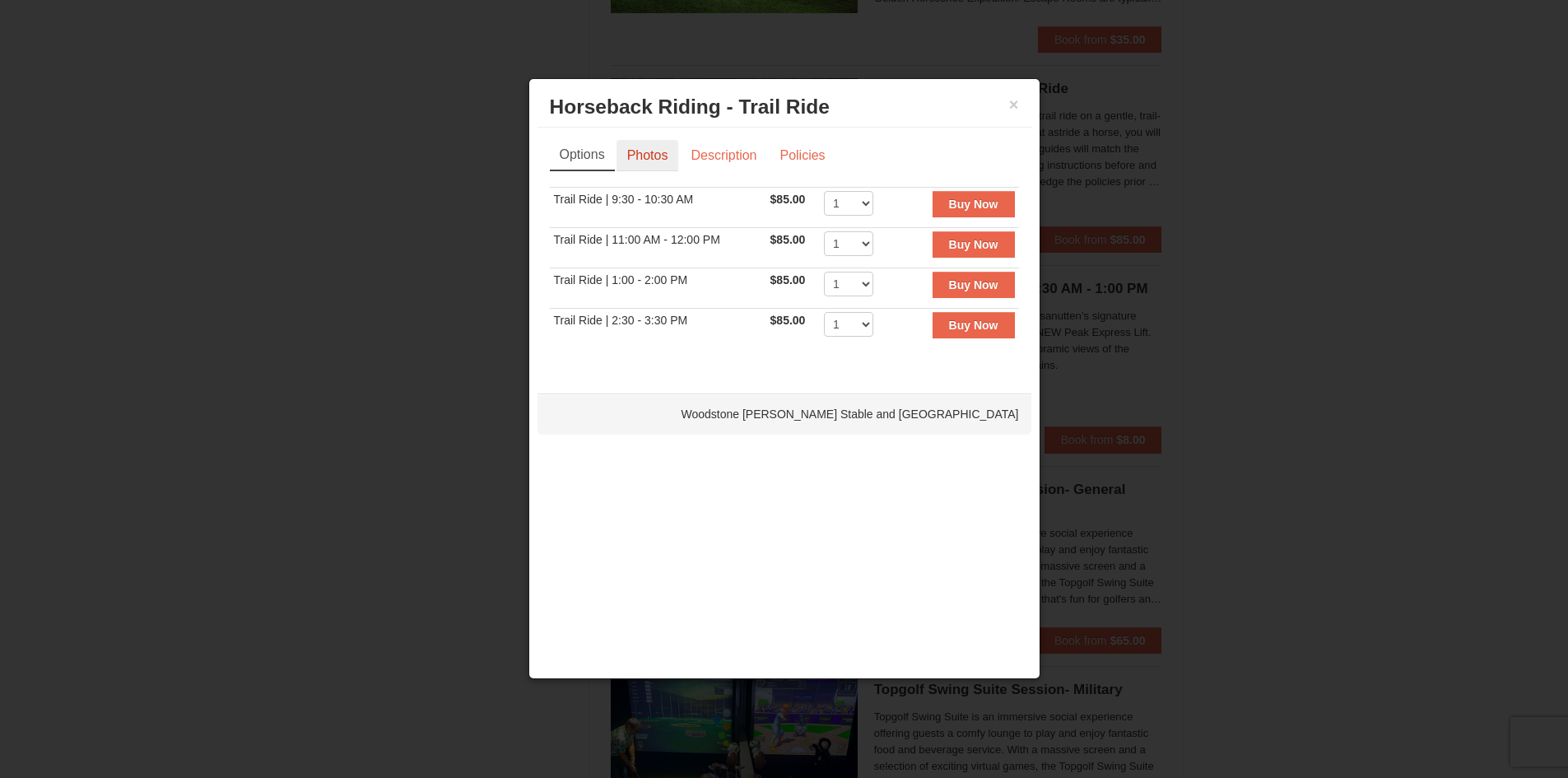
click at [653, 157] on link "Photos" at bounding box center [648, 155] width 63 height 31
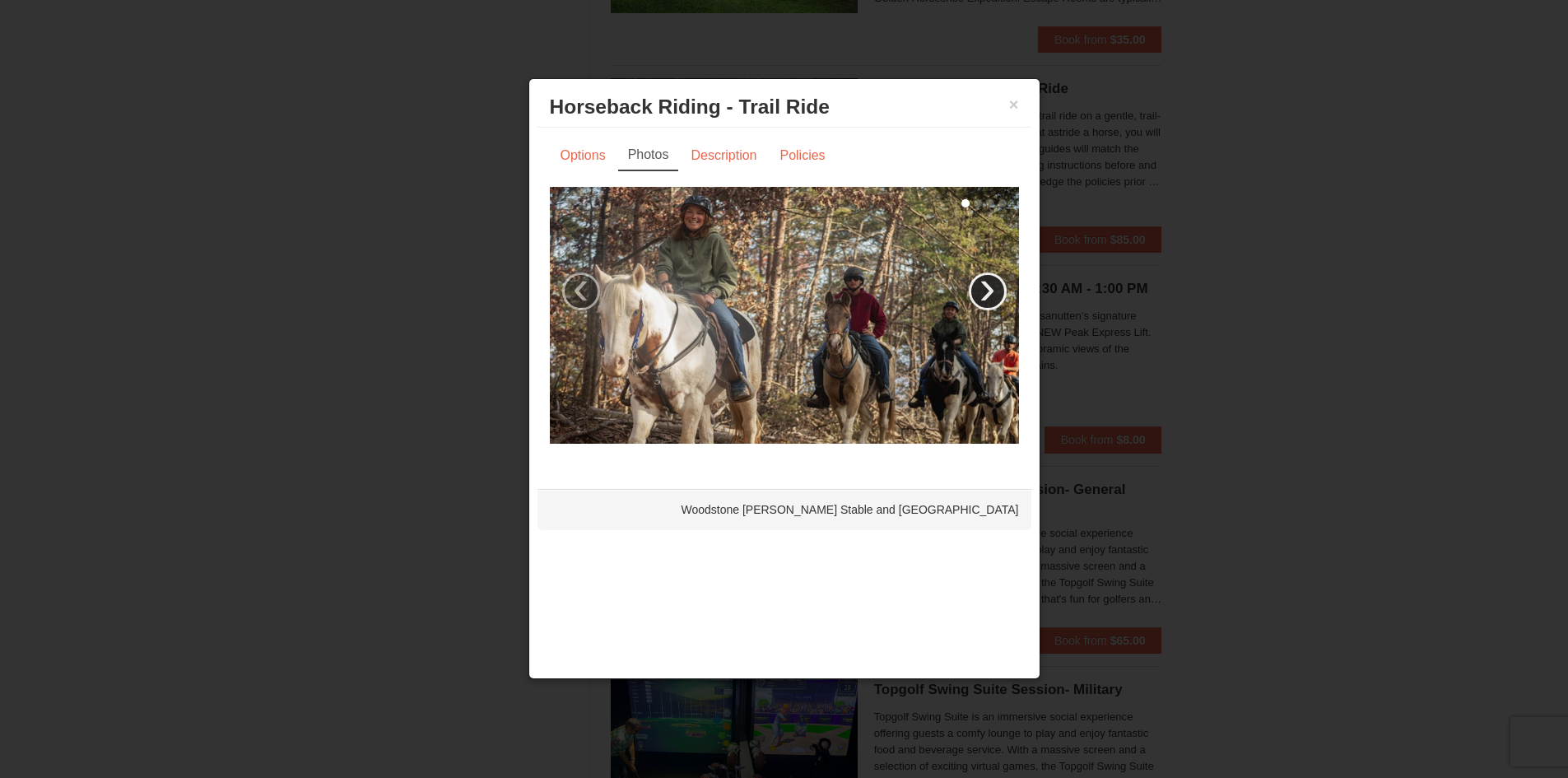
click at [987, 275] on link "›" at bounding box center [987, 291] width 38 height 38
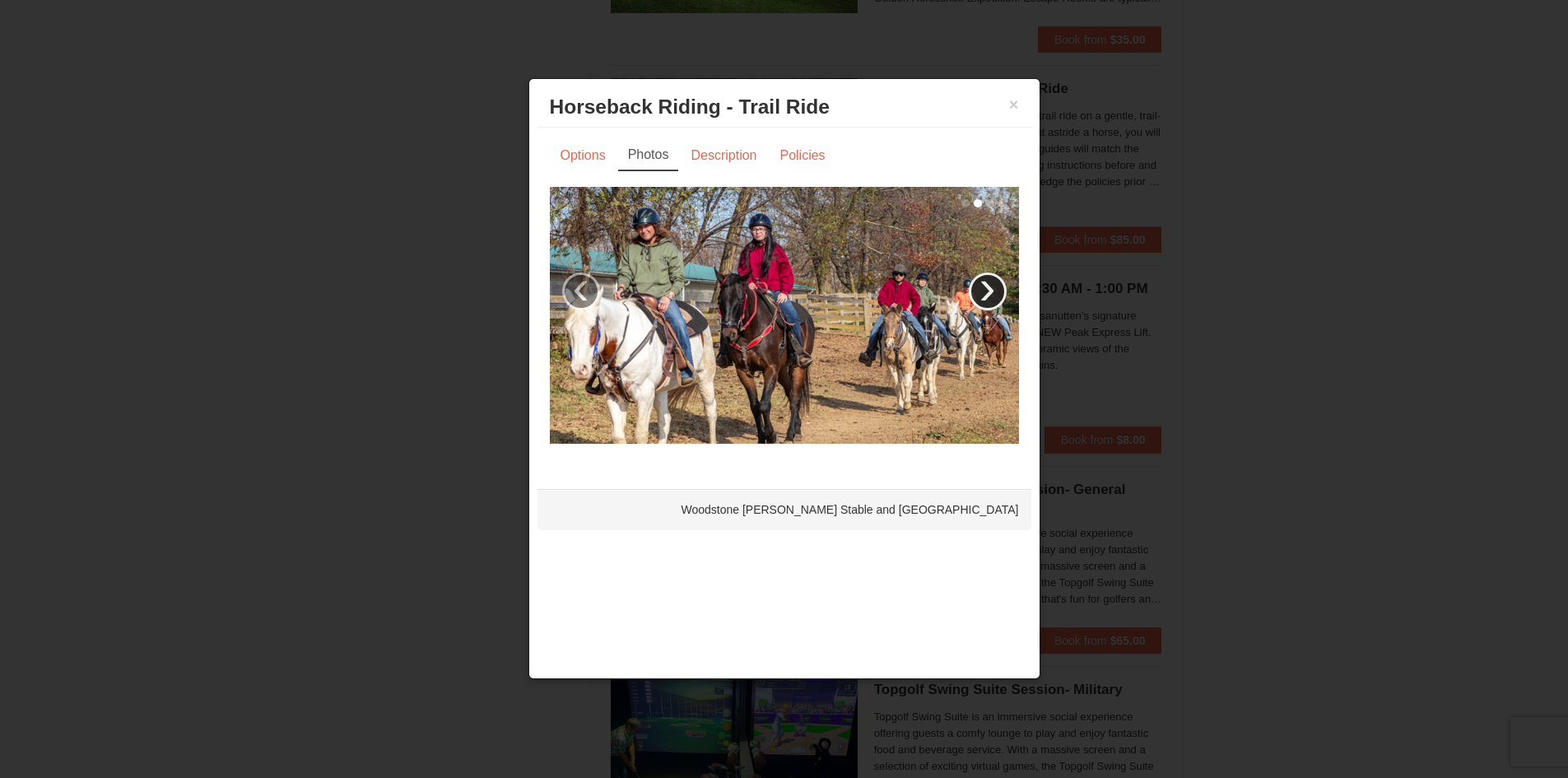
click at [987, 275] on link "›" at bounding box center [987, 291] width 38 height 38
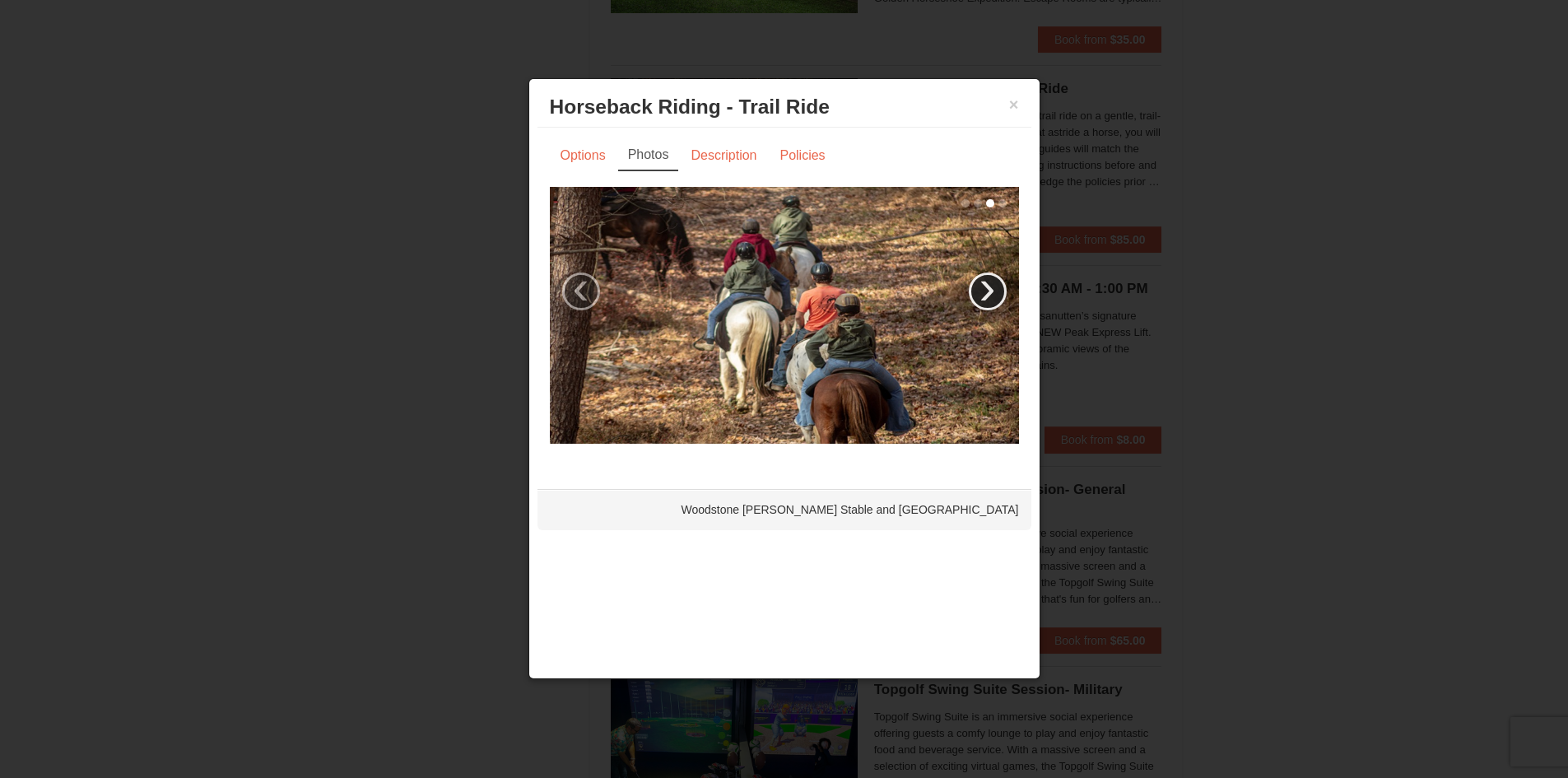
click at [987, 275] on link "›" at bounding box center [987, 291] width 38 height 38
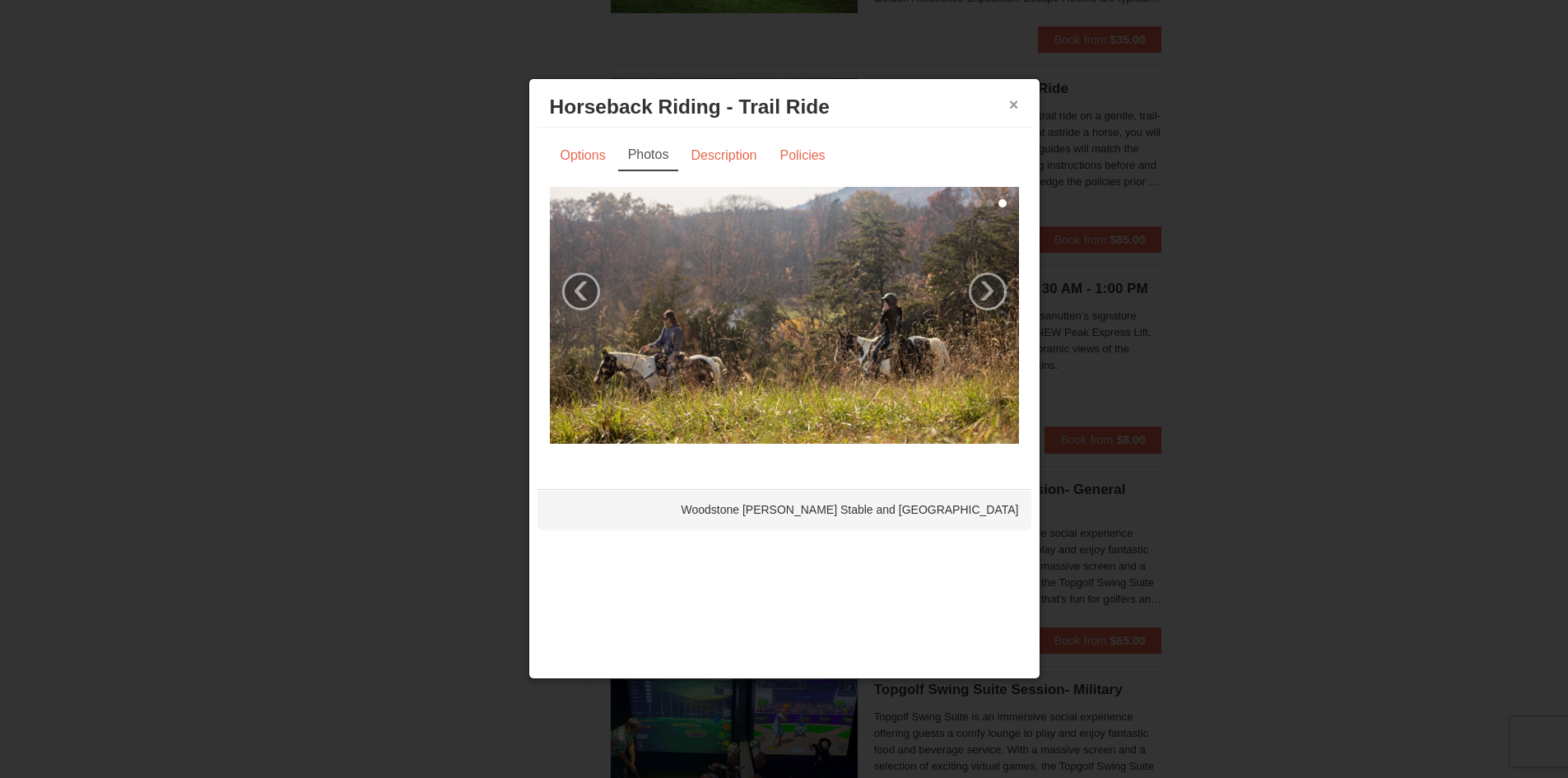
click at [1010, 101] on button "×" at bounding box center [1015, 104] width 10 height 16
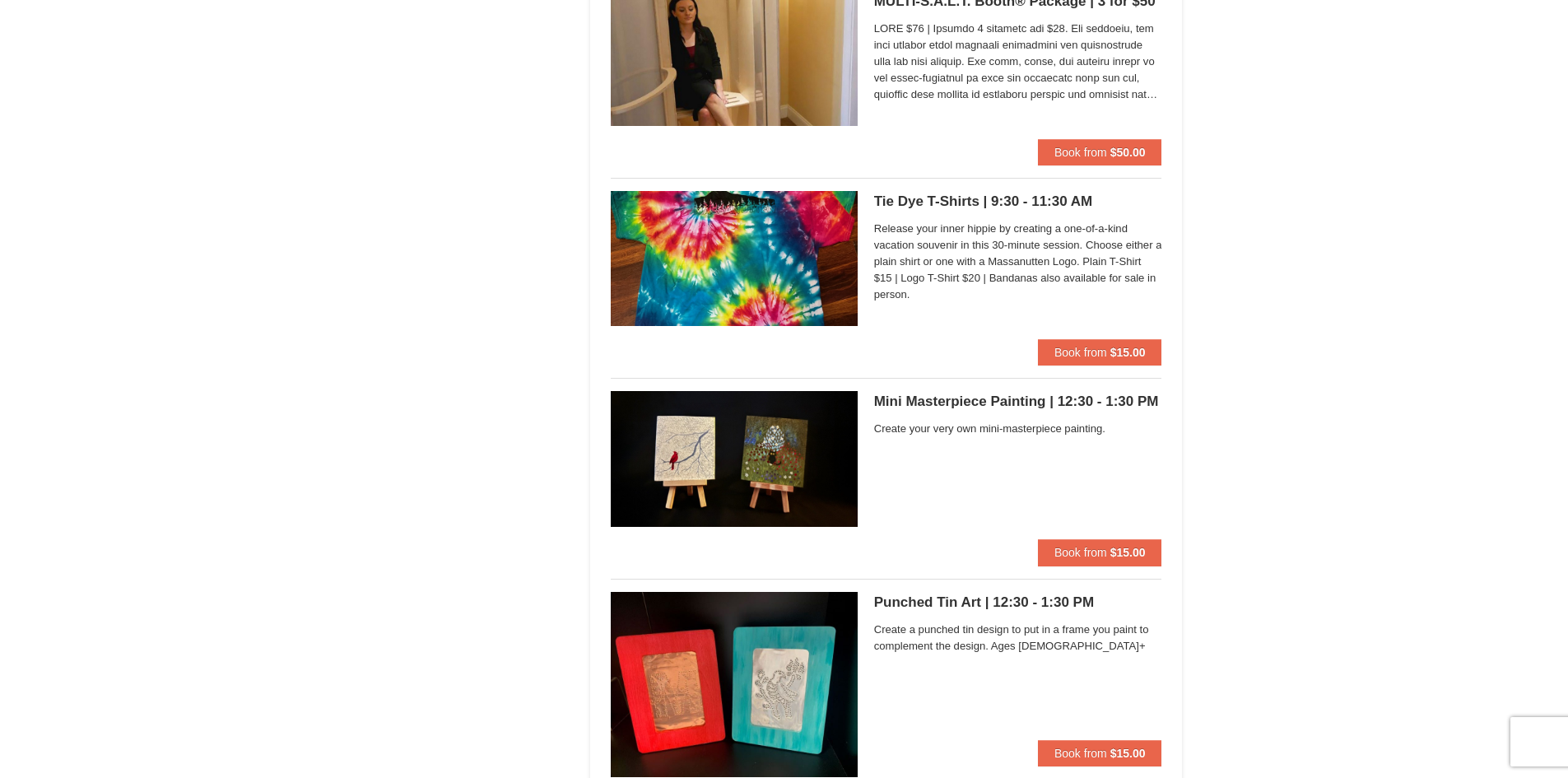
scroll to position [5395, 0]
click at [784, 462] on img at bounding box center [734, 458] width 247 height 135
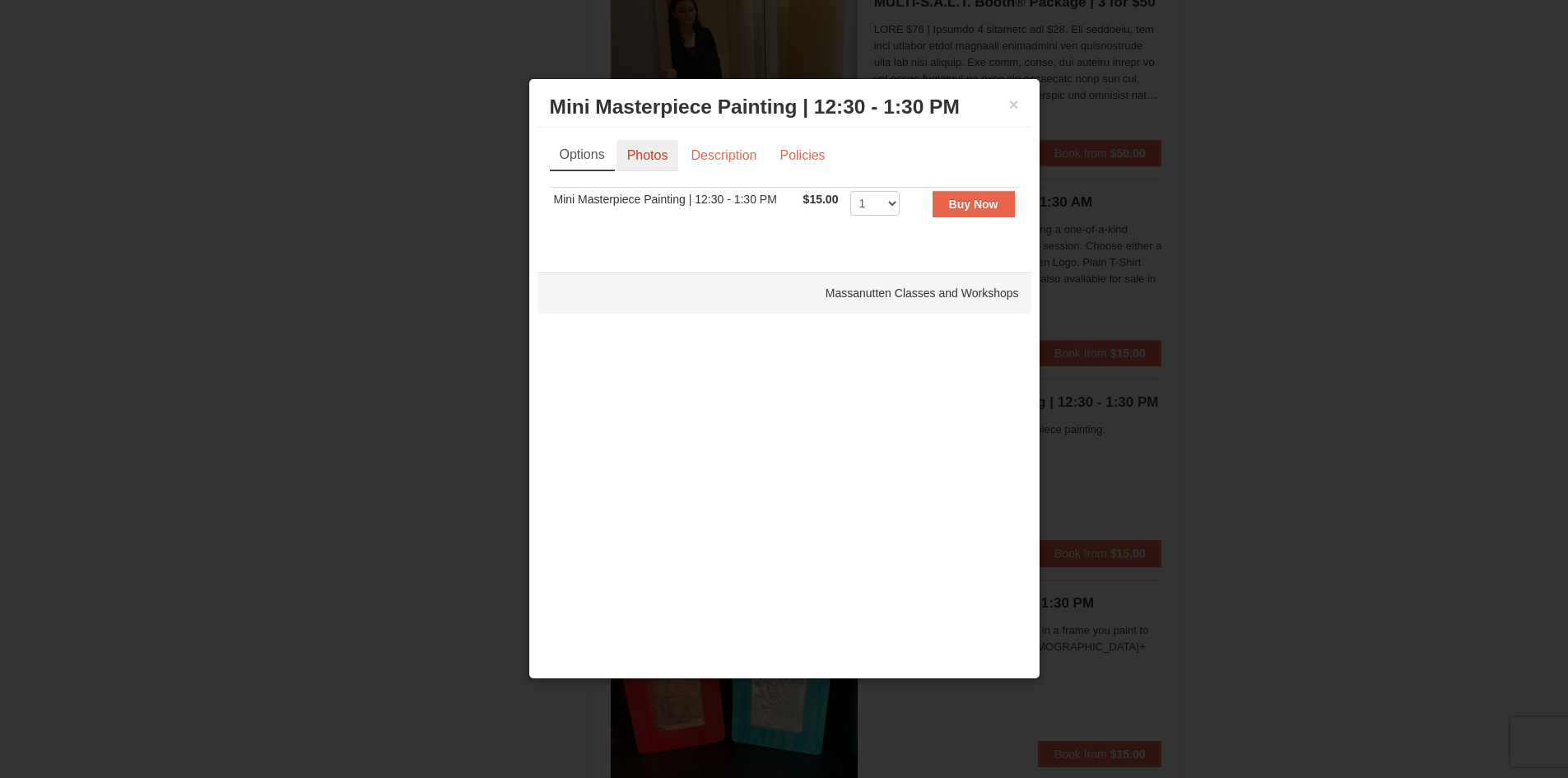
click at [658, 155] on link "Photos" at bounding box center [648, 155] width 63 height 31
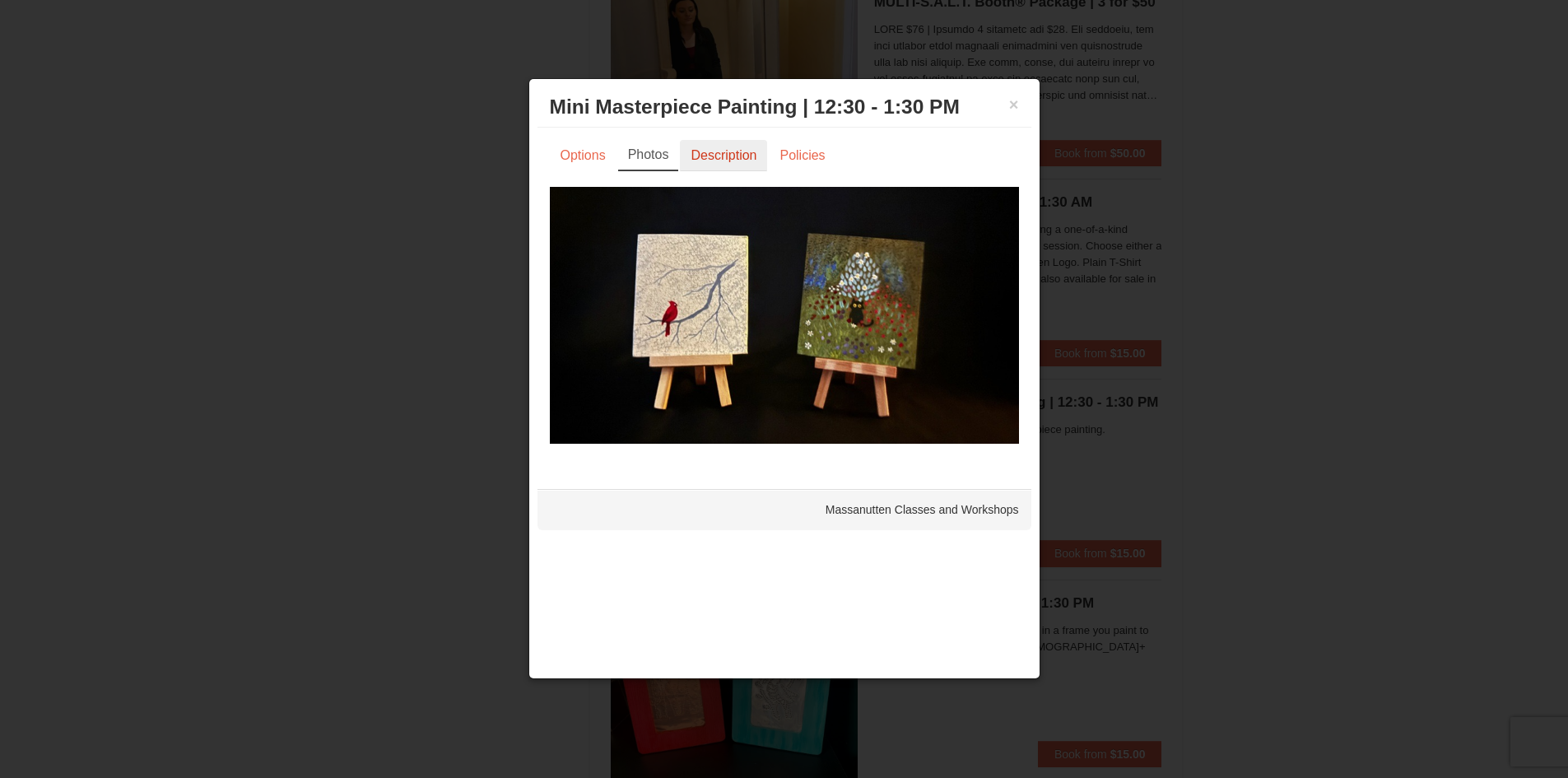
click at [709, 152] on link "Description" at bounding box center [723, 155] width 87 height 31
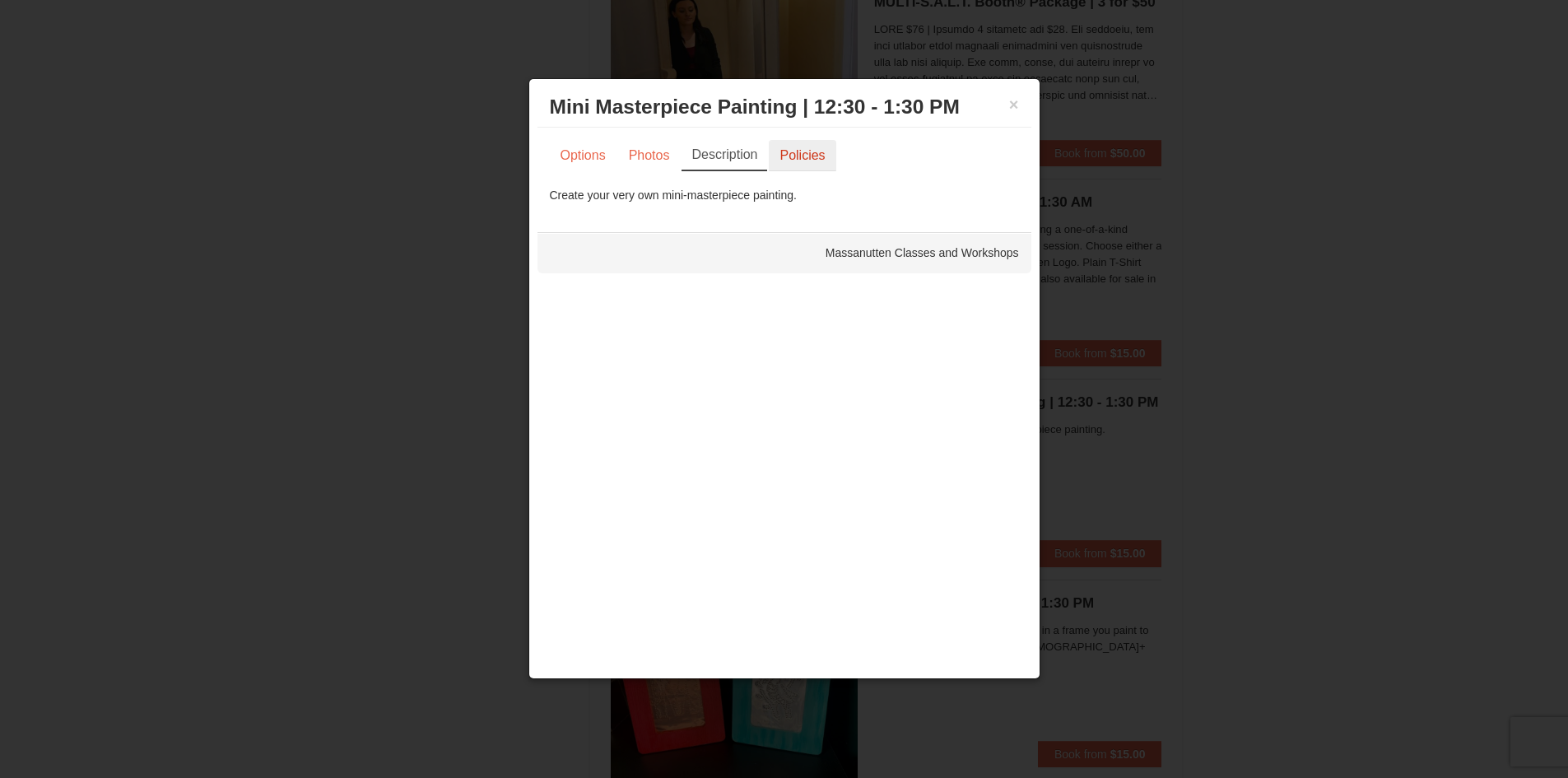
click at [781, 159] on link "Policies" at bounding box center [802, 155] width 67 height 31
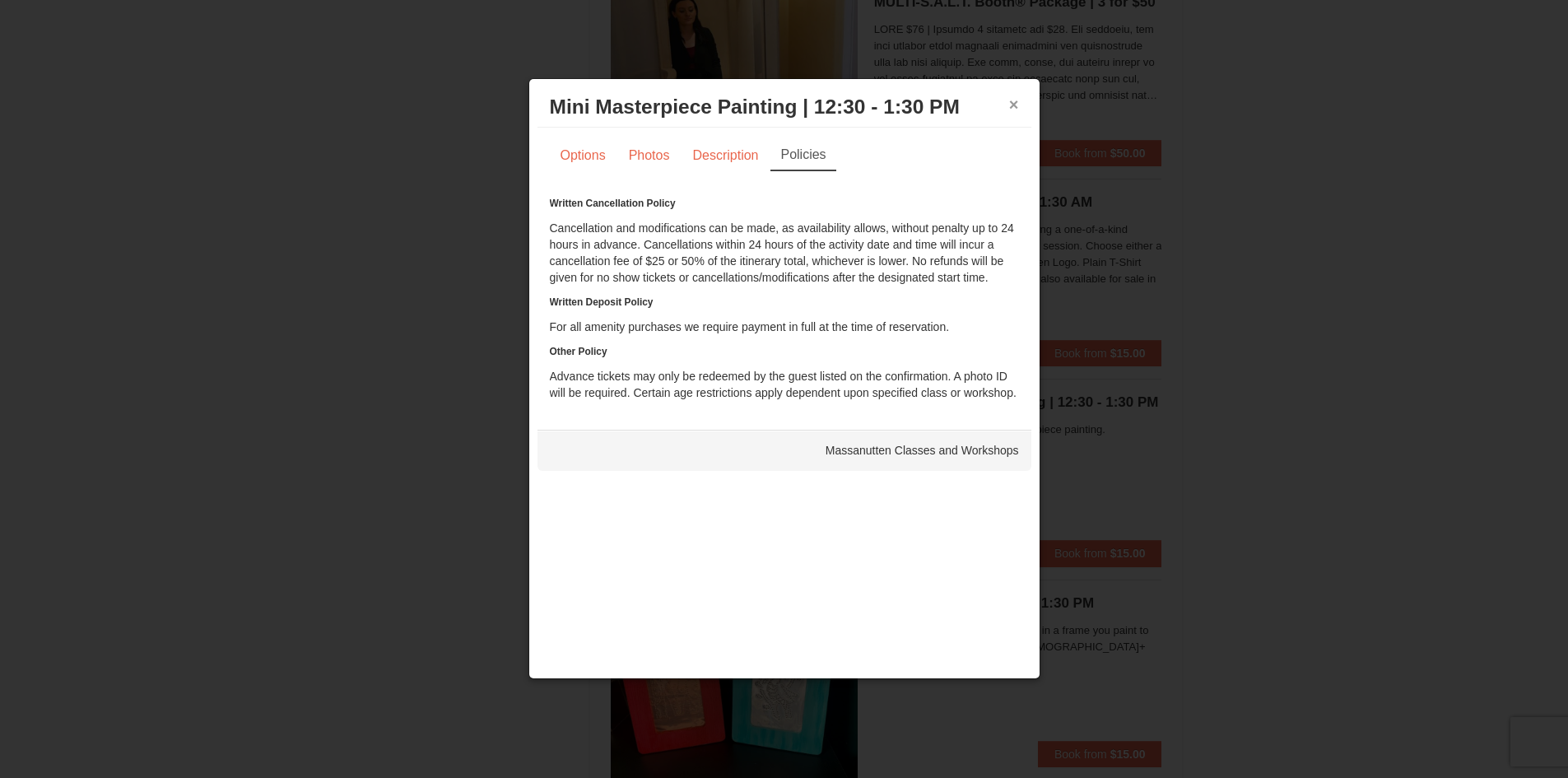
click at [1011, 111] on button "×" at bounding box center [1015, 104] width 10 height 16
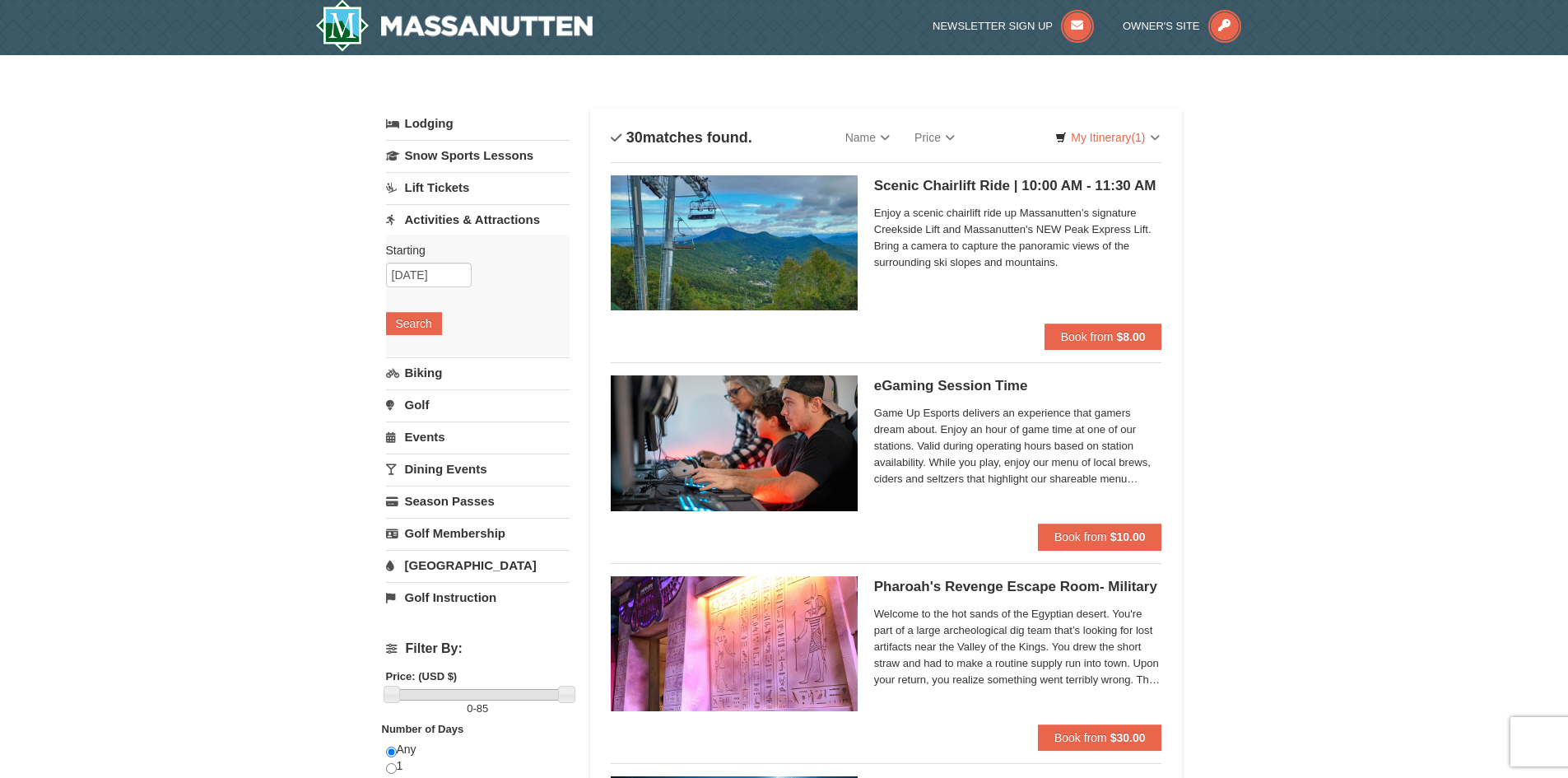
scroll to position [0, 0]
